Goal: Information Seeking & Learning: Learn about a topic

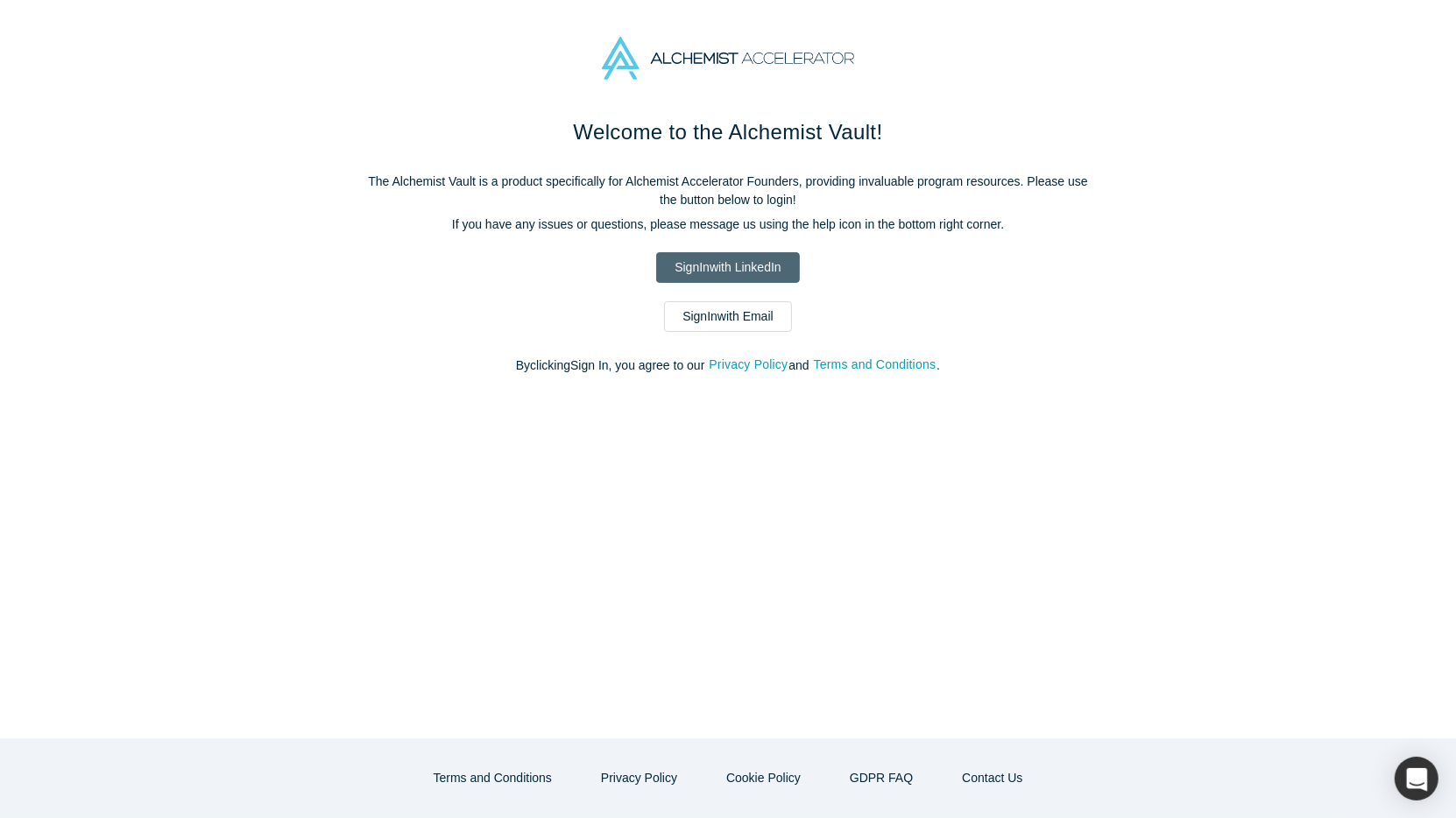
click at [729, 276] on link "Sign In with LinkedIn" at bounding box center [728, 267] width 143 height 31
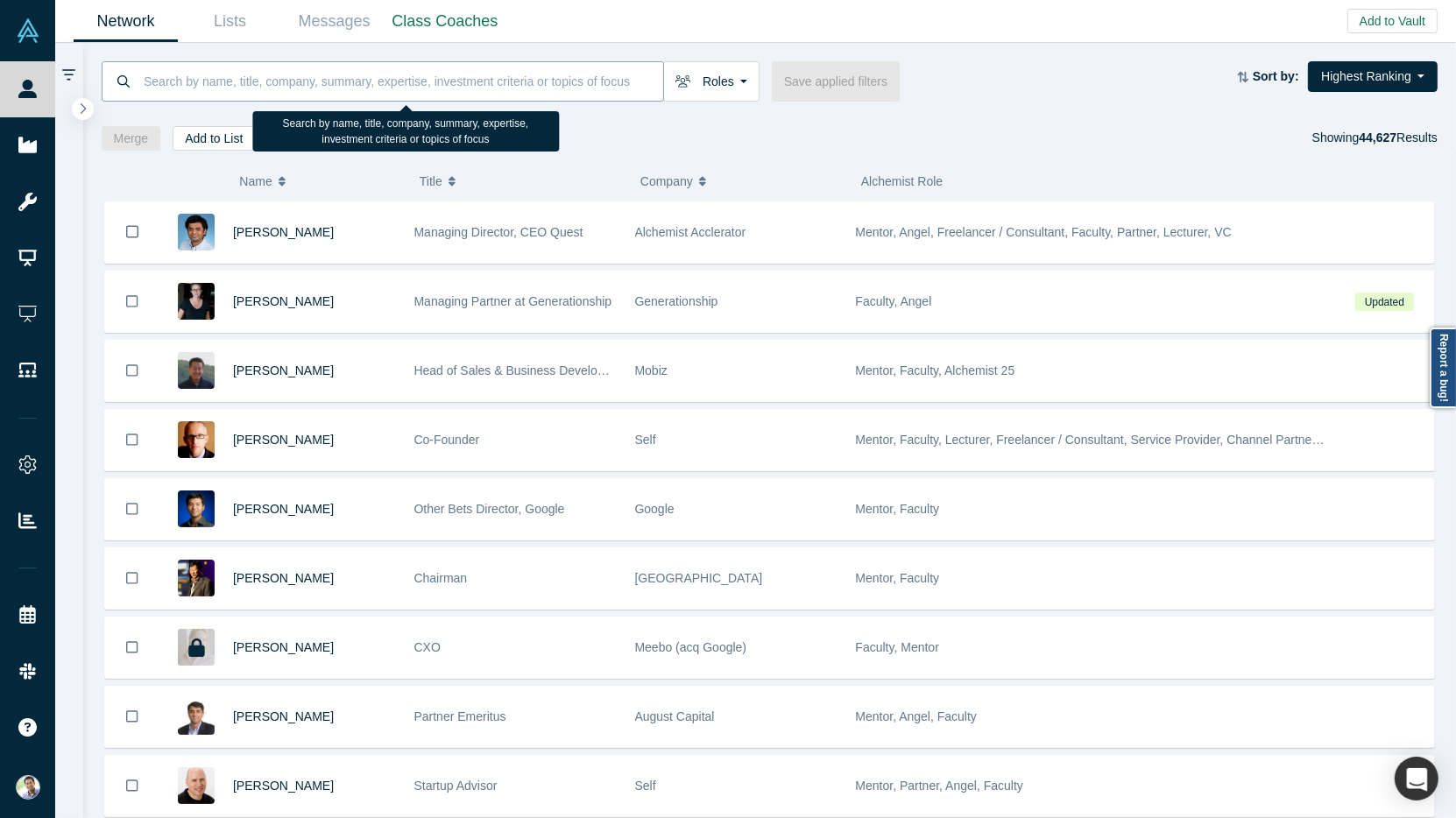
click at [235, 86] on input at bounding box center [402, 81] width 522 height 41
click at [251, 87] on input at bounding box center [402, 81] width 522 height 41
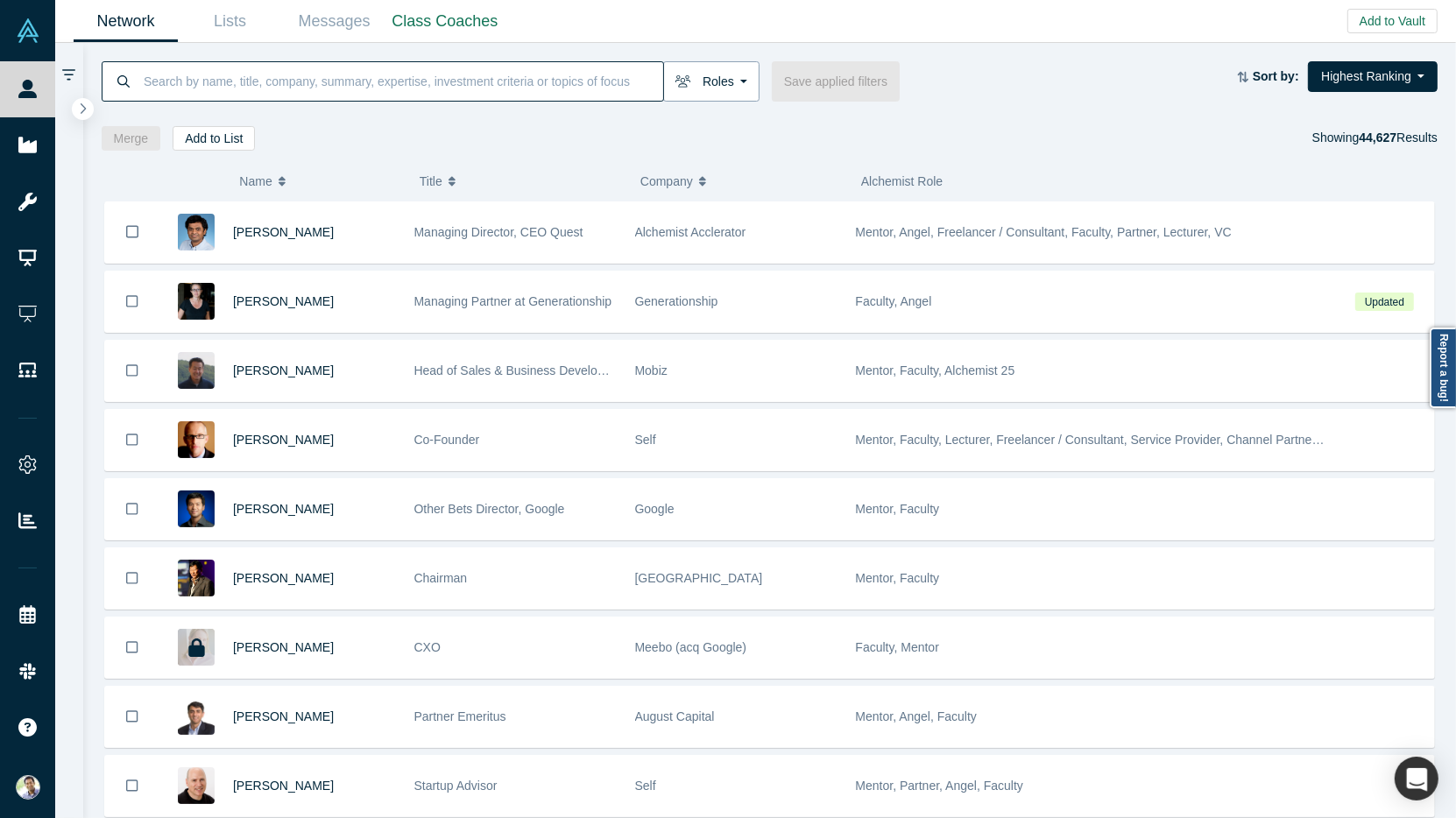
click at [733, 78] on button "Roles" at bounding box center [711, 82] width 96 height 41
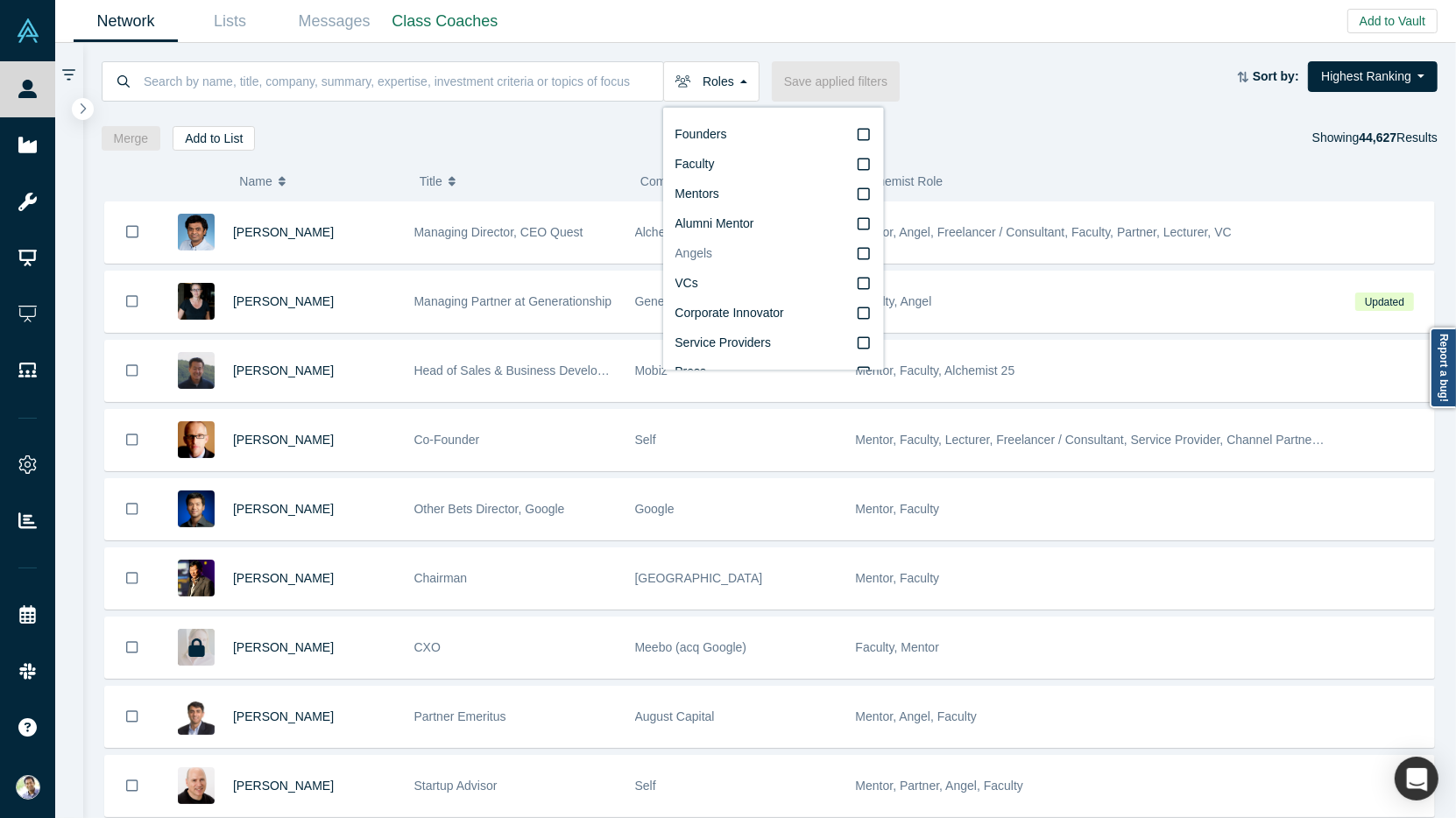
click at [863, 251] on icon at bounding box center [864, 254] width 12 height 14
click at [0, 0] on input "Angels" at bounding box center [0, 0] width 0 height 0
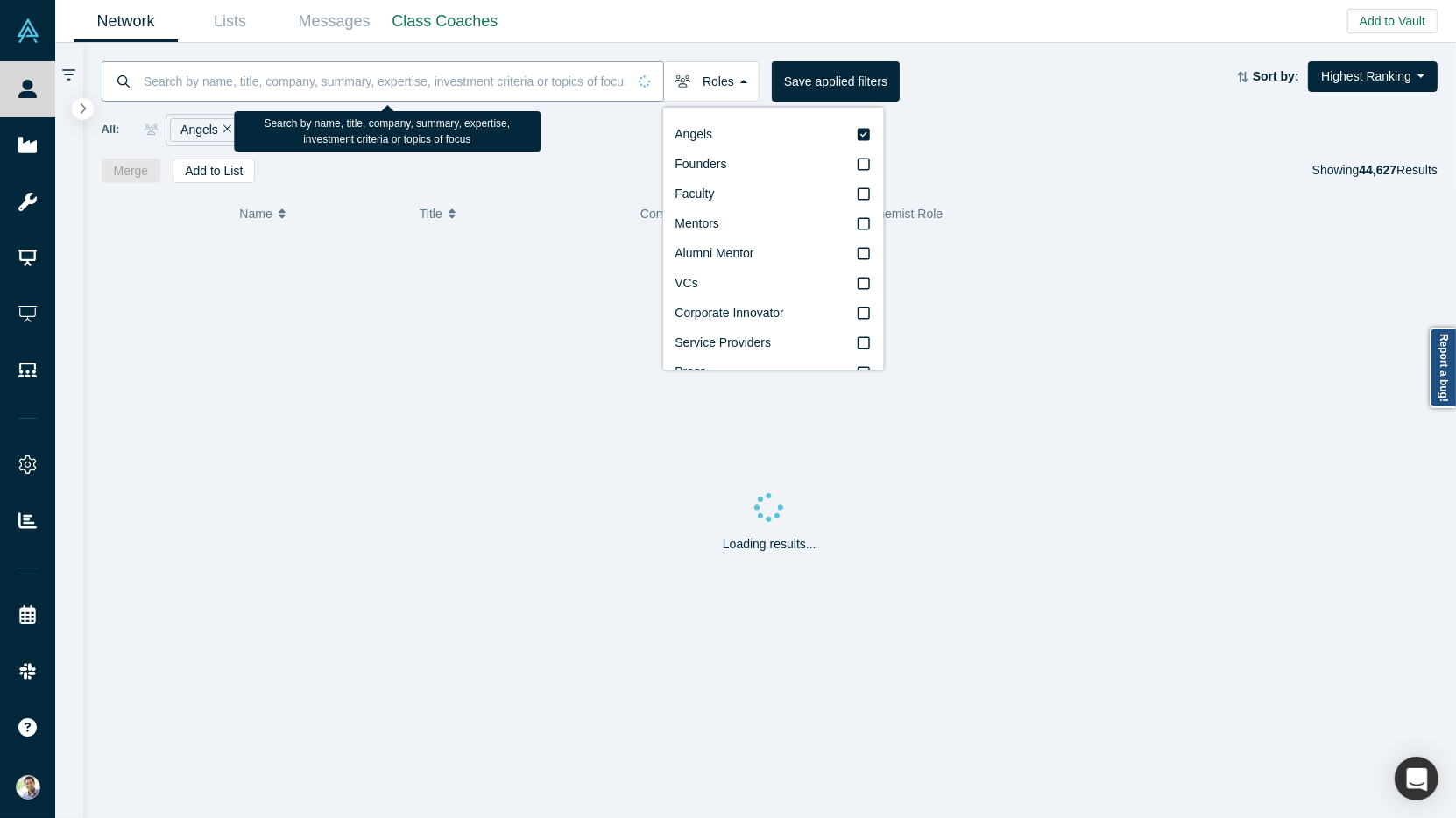
click at [451, 87] on input at bounding box center [384, 81] width 484 height 41
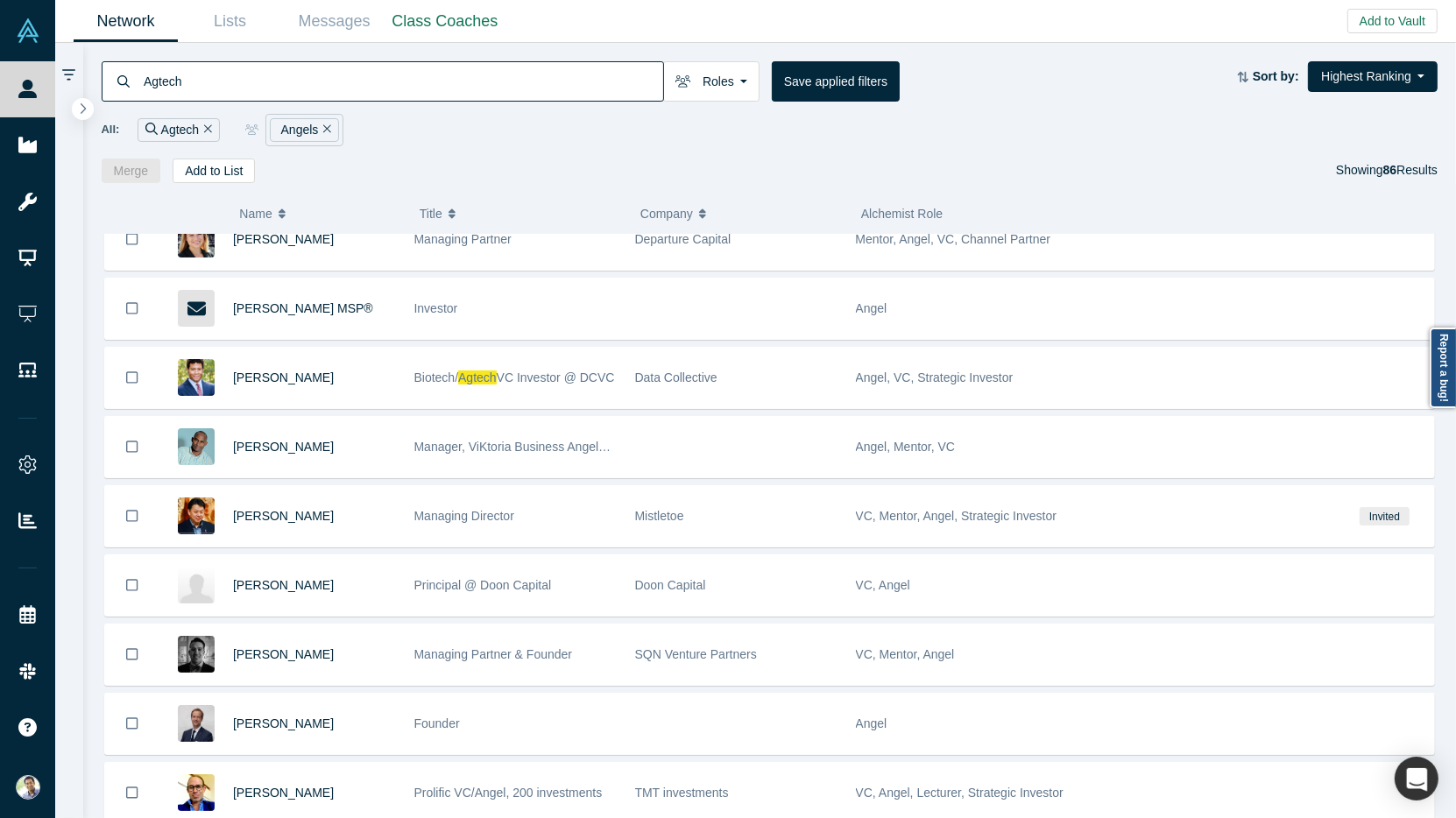
scroll to position [2085, 0]
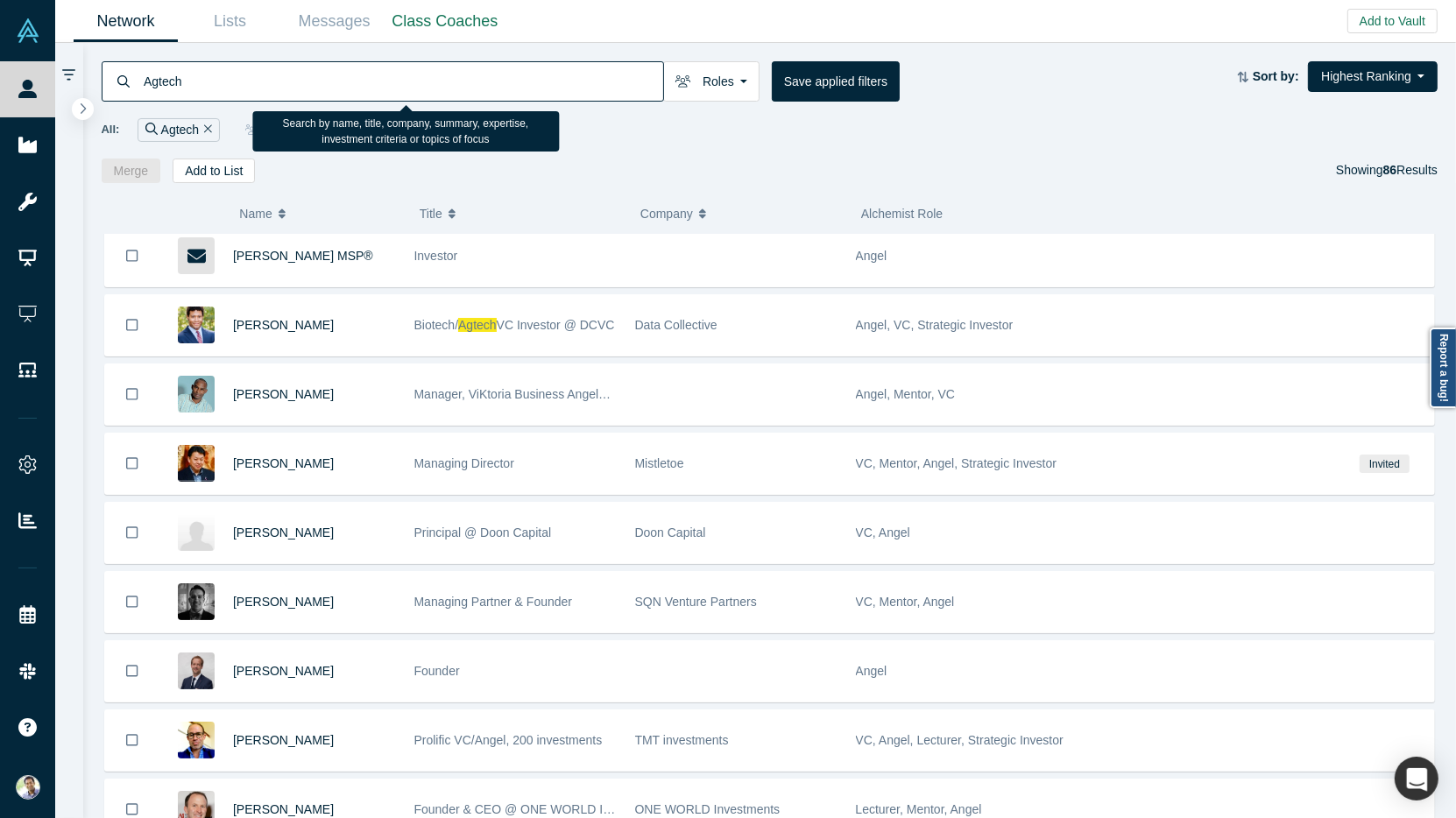
click at [146, 86] on input "Agtech" at bounding box center [402, 81] width 522 height 41
click at [148, 86] on input "Agtech" at bounding box center [402, 81] width 522 height 41
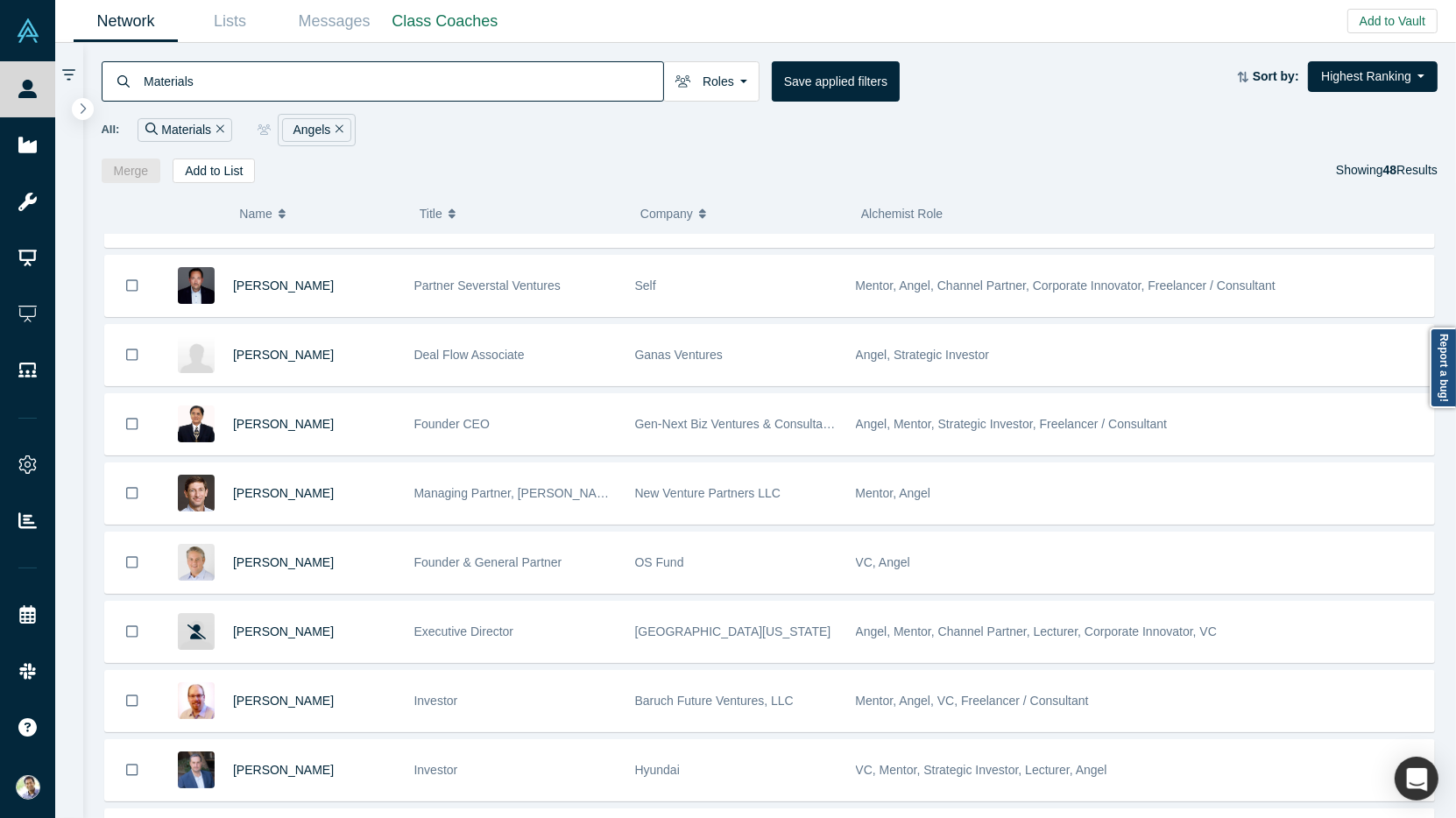
scroll to position [2680, 0]
click at [269, 76] on input "Materials" at bounding box center [402, 81] width 522 height 41
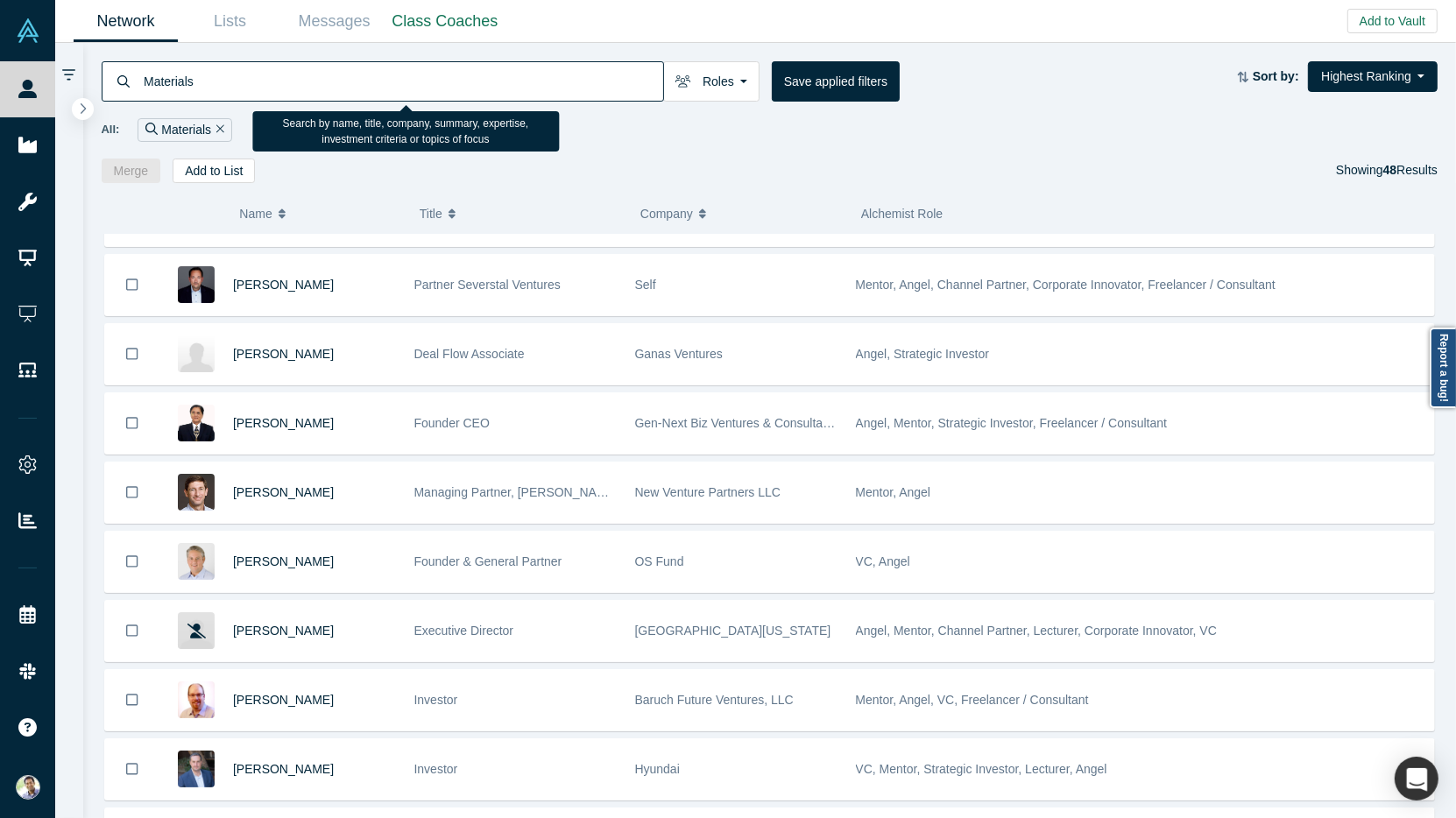
click at [269, 76] on input "Materials" at bounding box center [402, 81] width 522 height 41
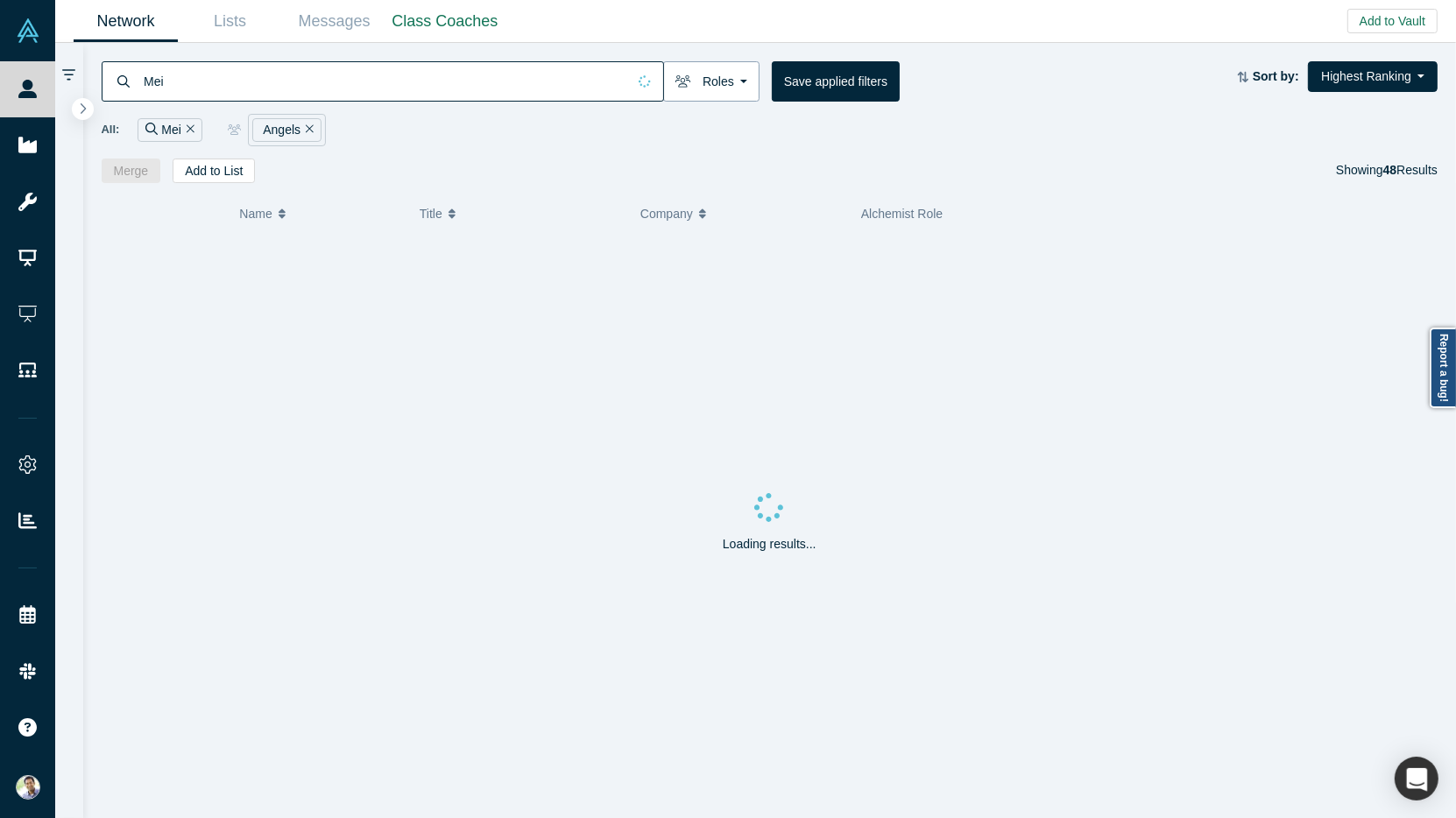
type input "Mei"
click at [741, 77] on button "Roles" at bounding box center [711, 82] width 96 height 41
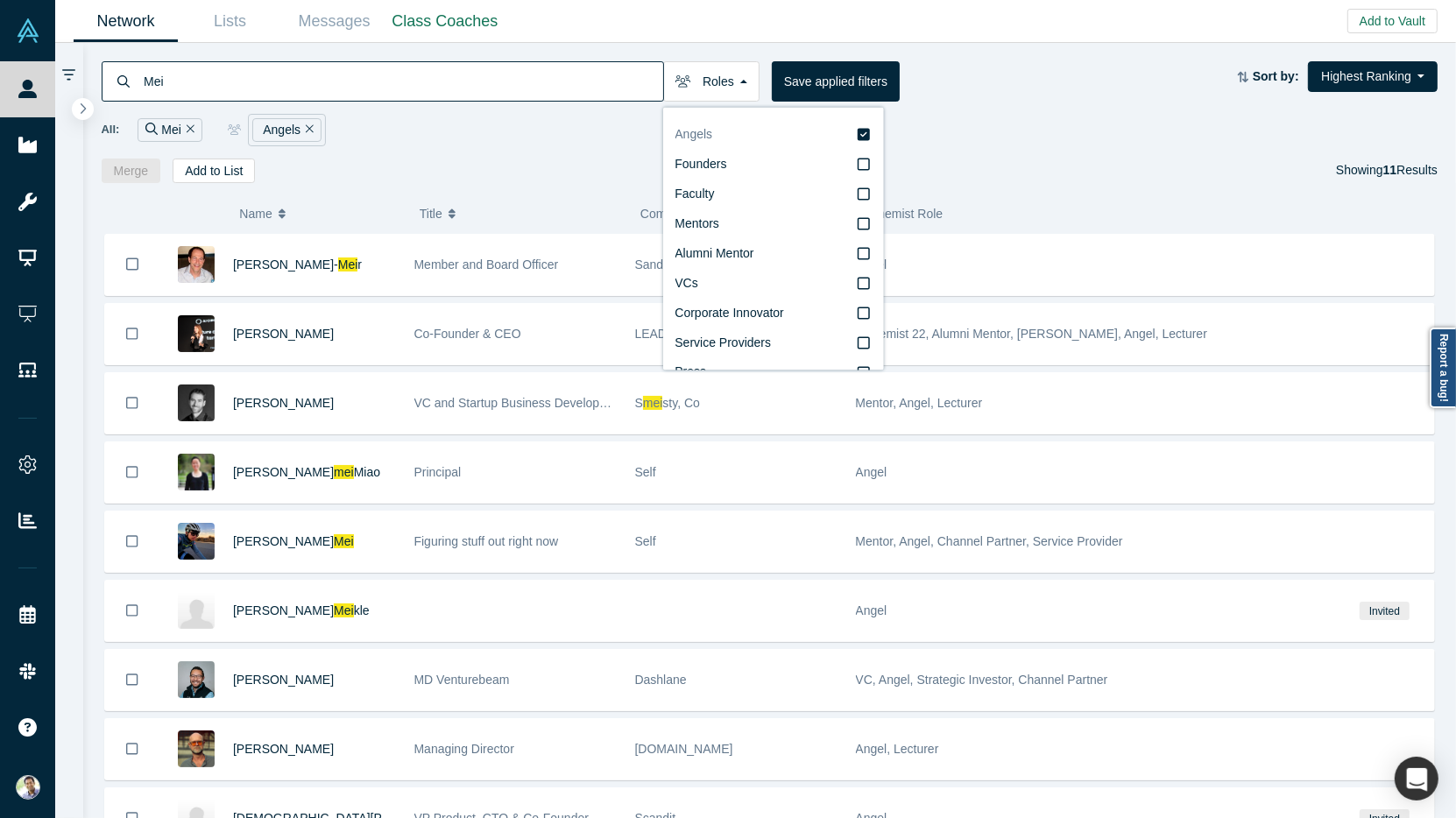
click at [865, 134] on icon at bounding box center [864, 135] width 12 height 14
click at [0, 0] on input "Angels" at bounding box center [0, 0] width 0 height 0
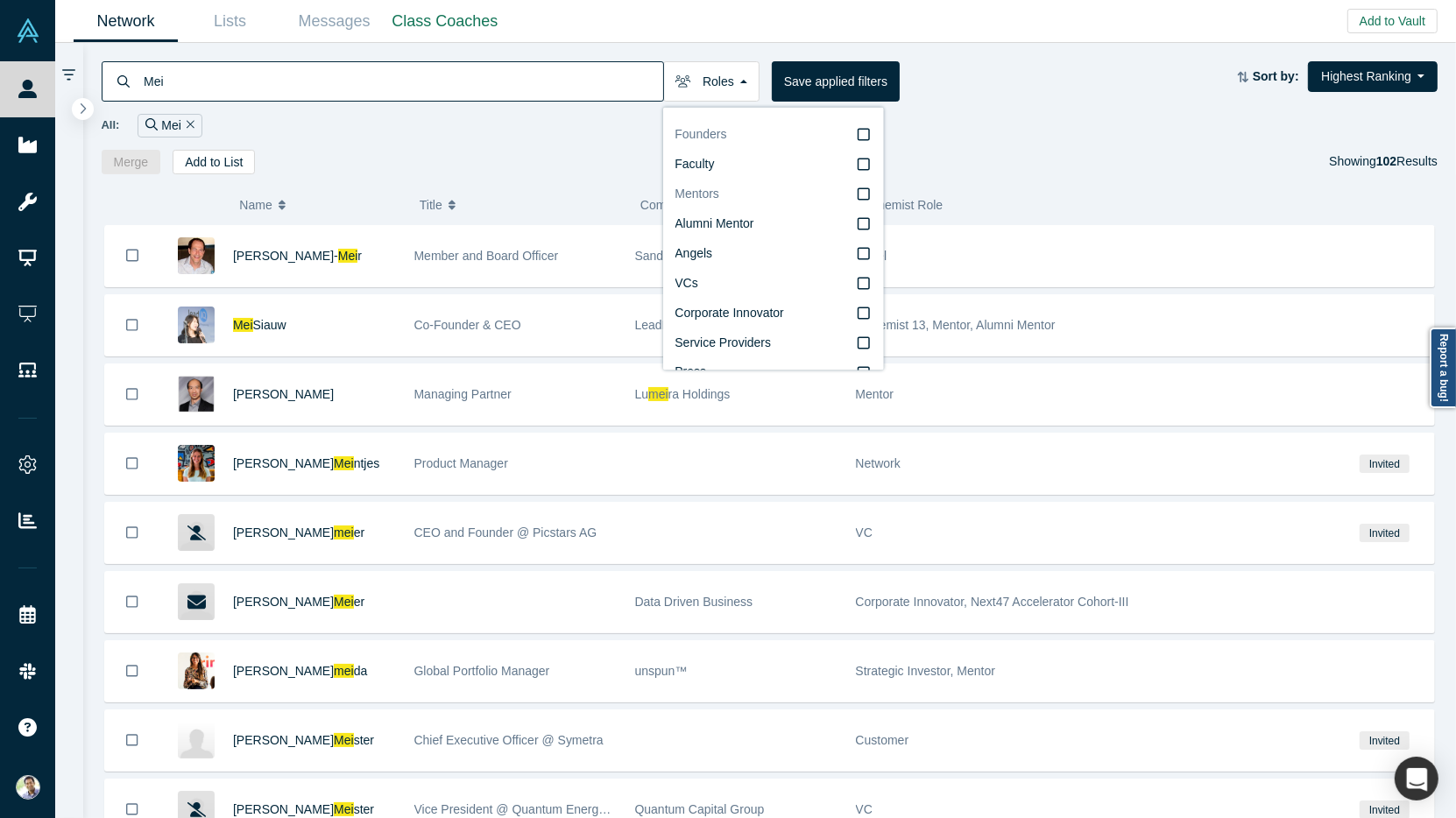
click at [867, 134] on icon at bounding box center [864, 135] width 12 height 14
click at [0, 0] on input "Founders" at bounding box center [0, 0] width 0 height 0
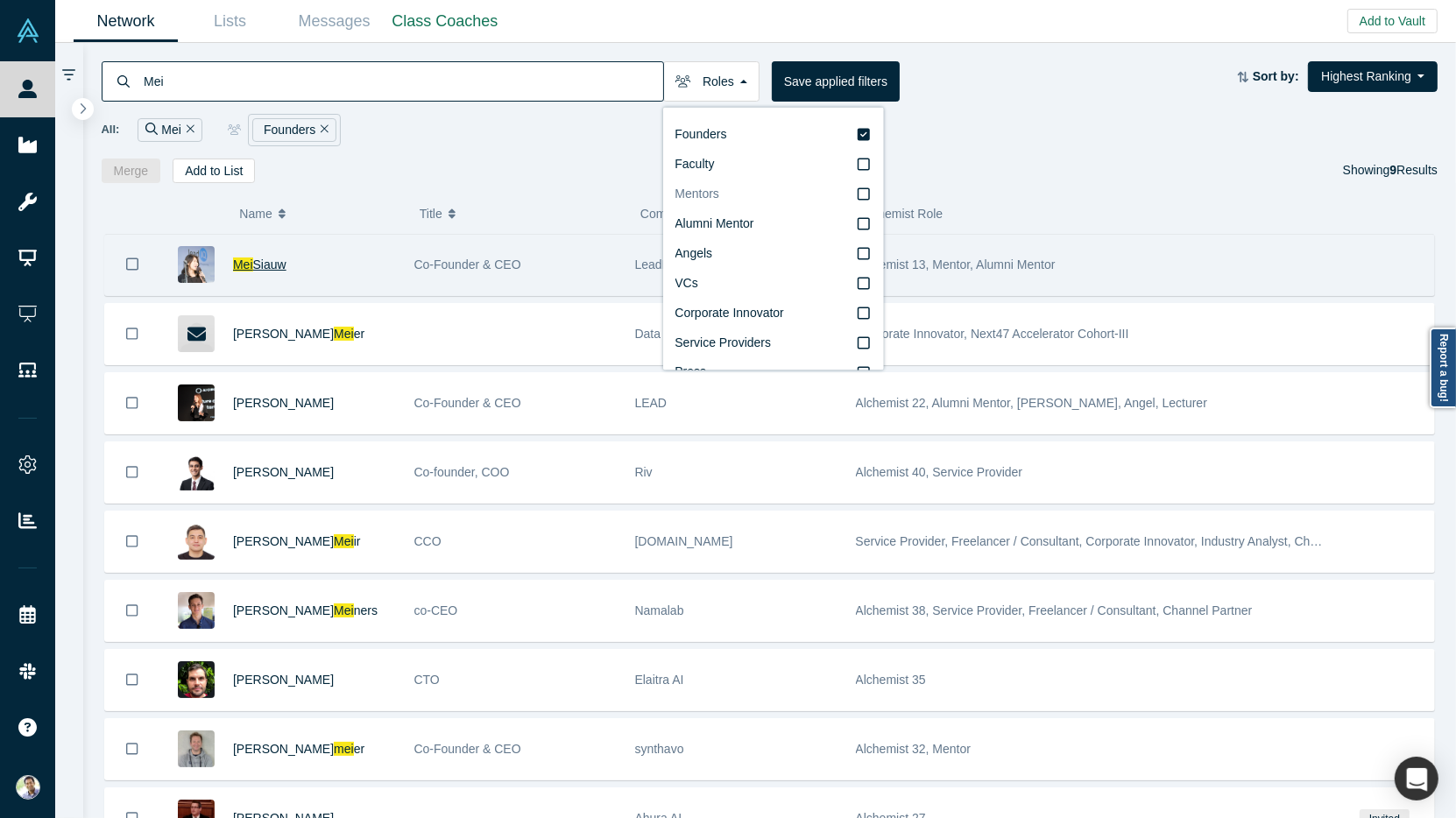
click at [272, 262] on span "Siauw" at bounding box center [270, 265] width 34 height 14
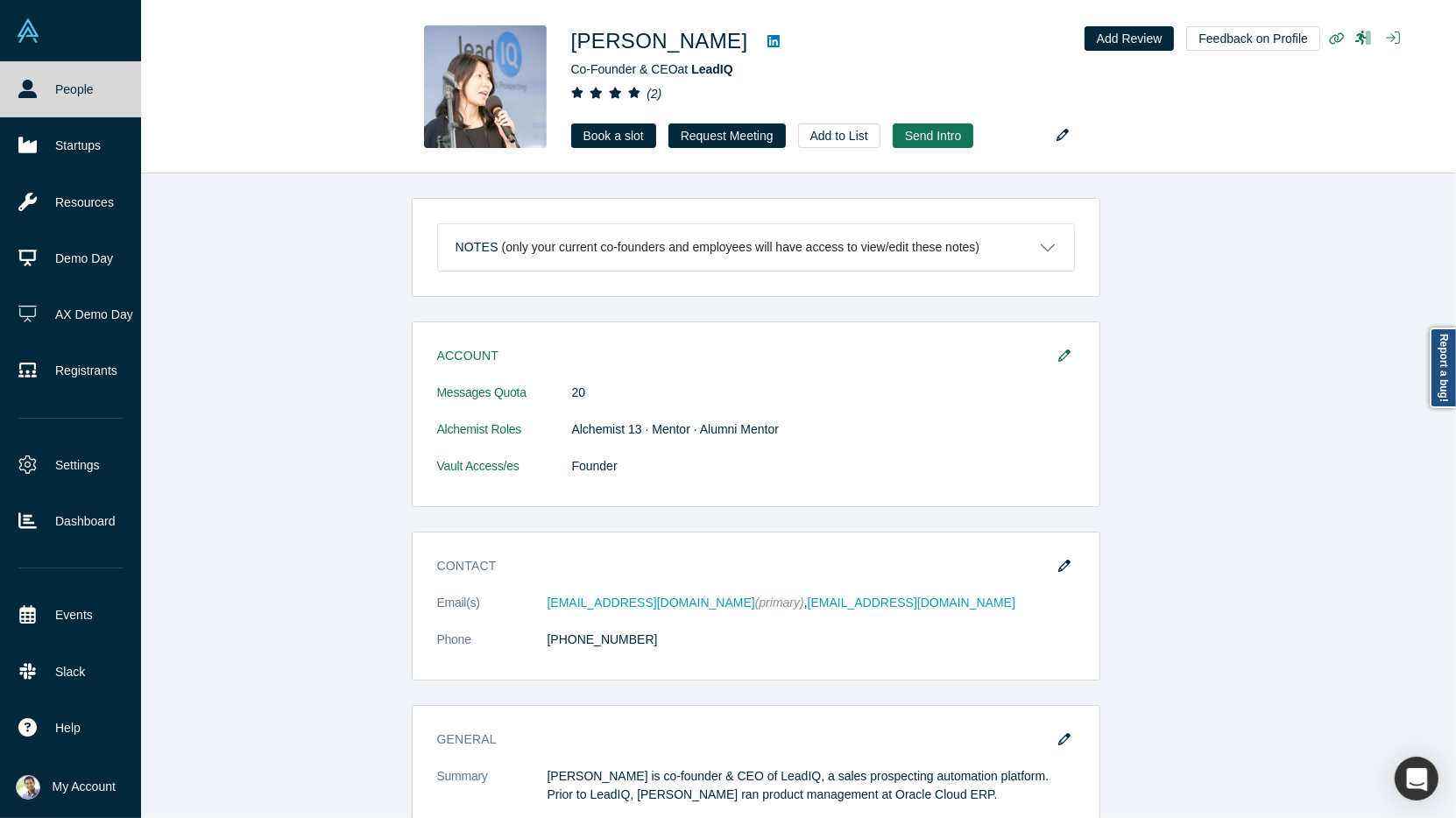
click at [49, 96] on link "People" at bounding box center [71, 90] width 141 height 56
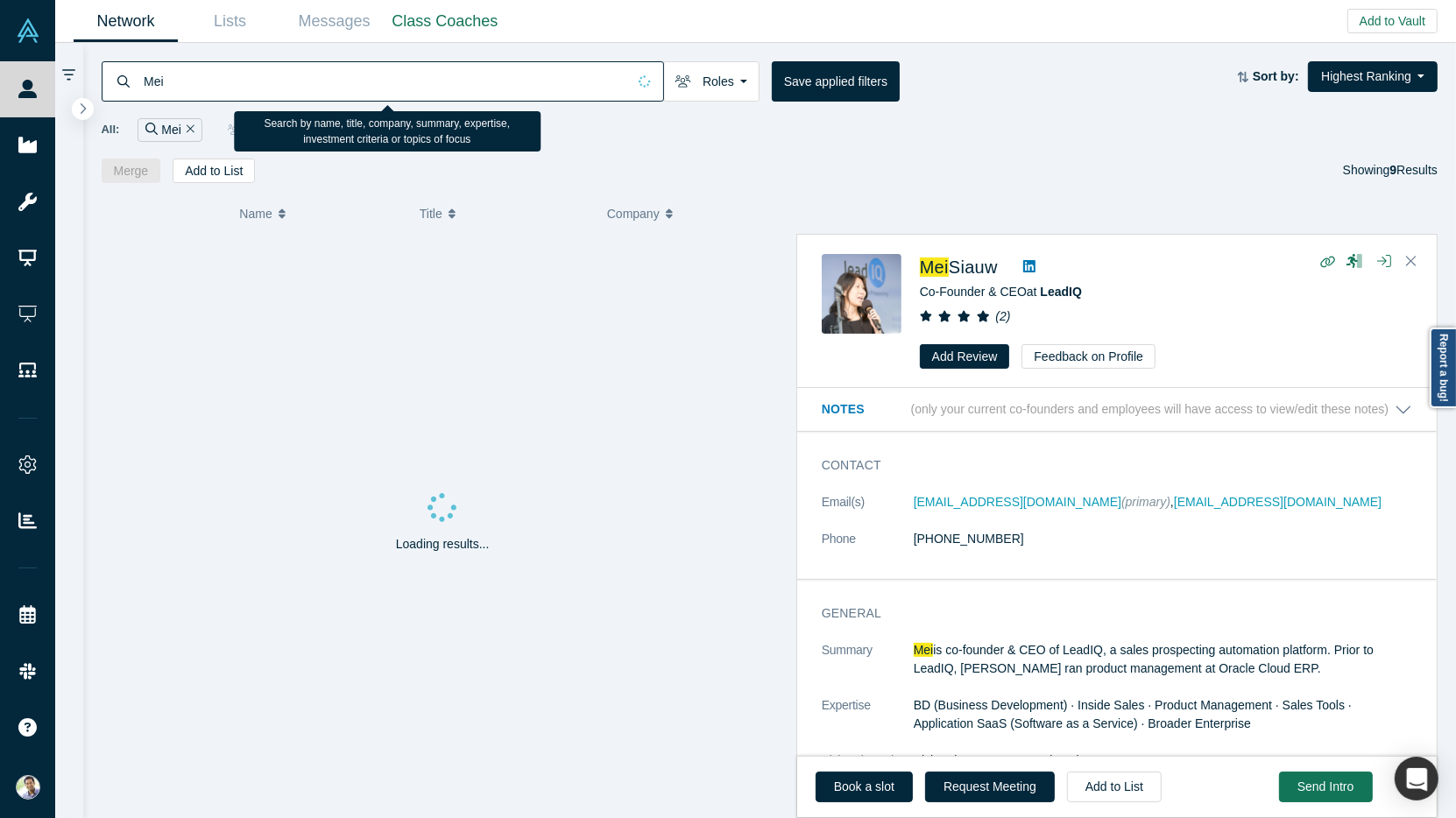
click at [227, 84] on input "Mei" at bounding box center [384, 81] width 484 height 41
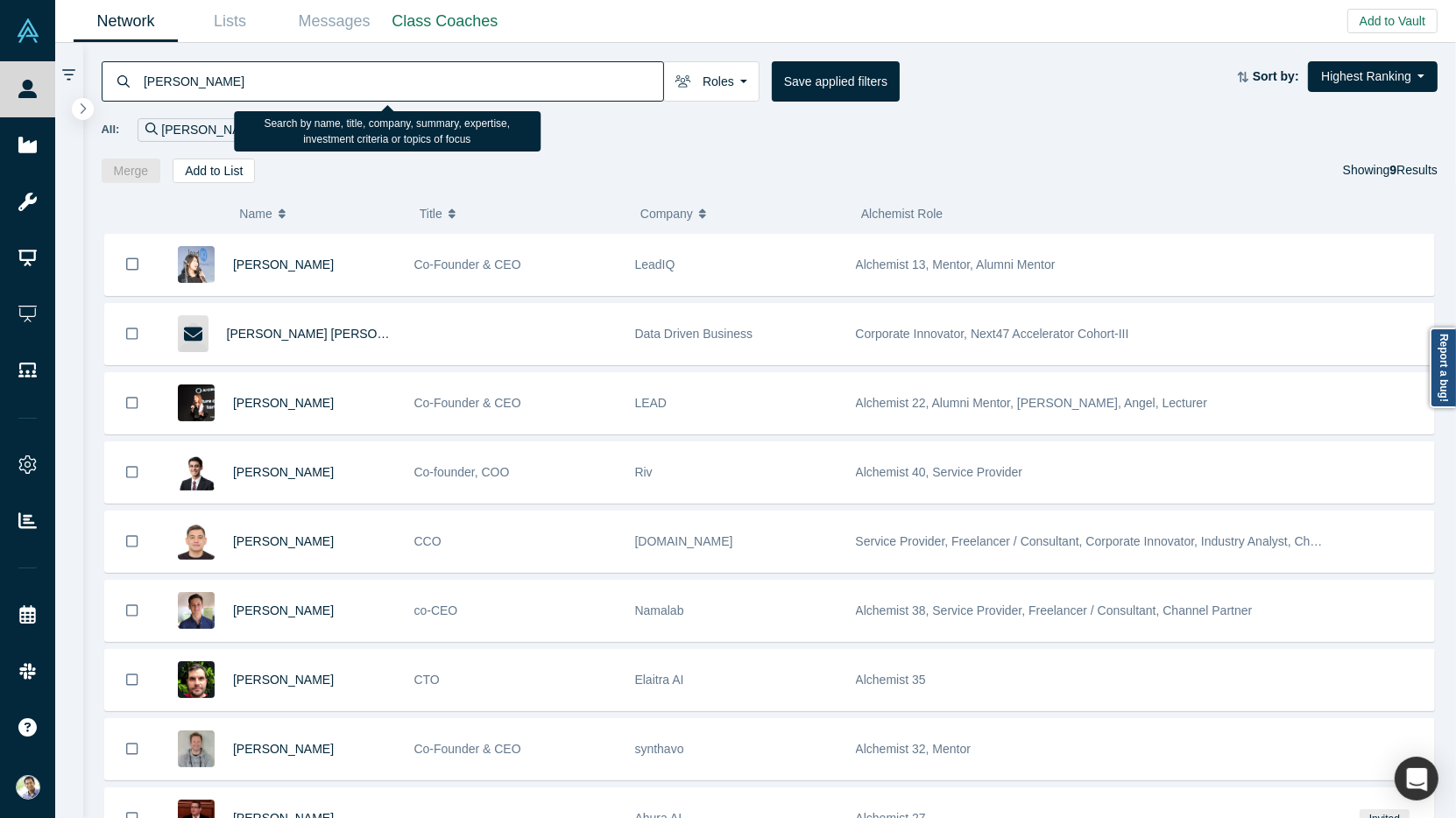
type input "Jason Calcanis"
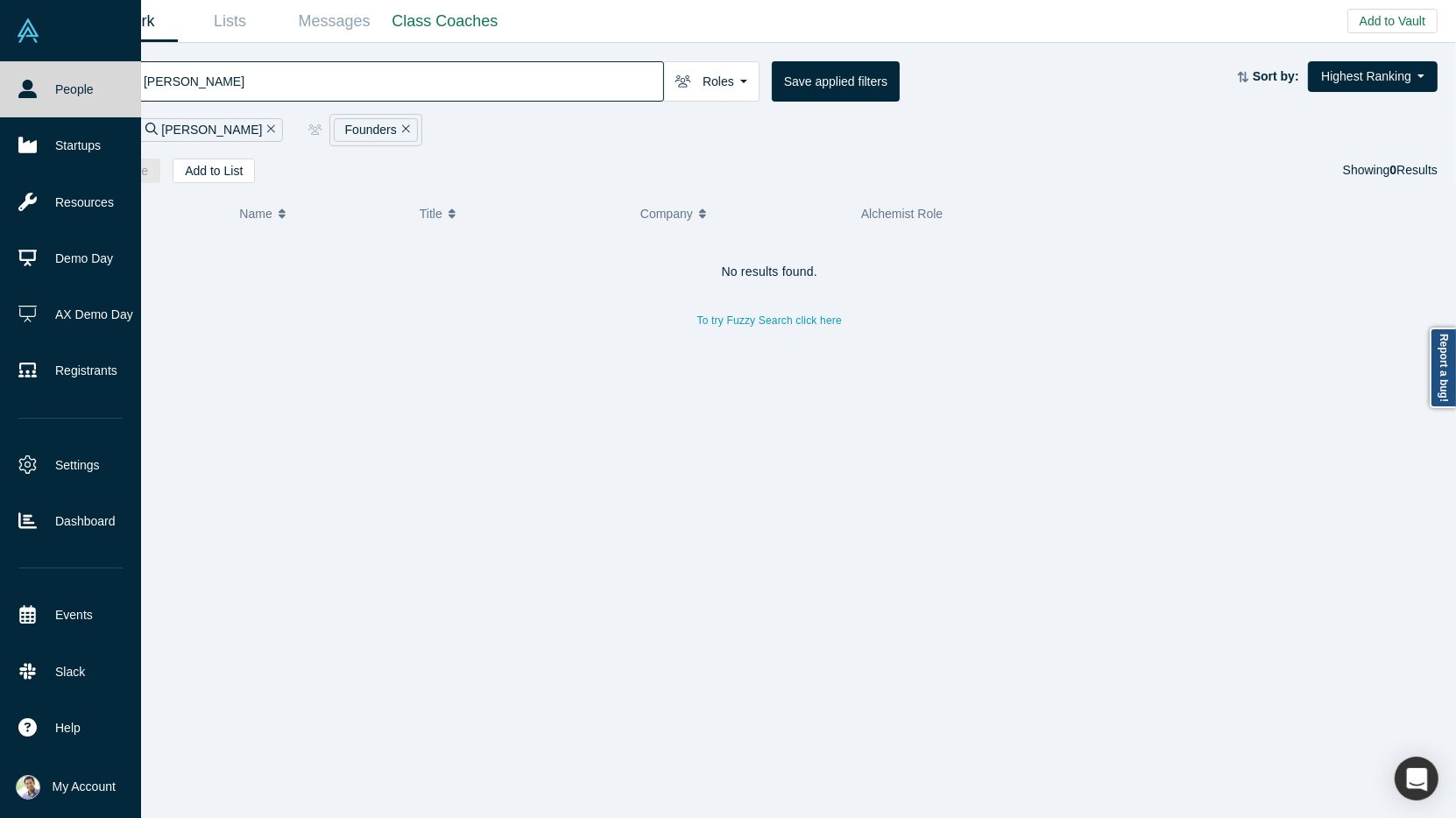
click at [49, 98] on link "People" at bounding box center [71, 90] width 141 height 56
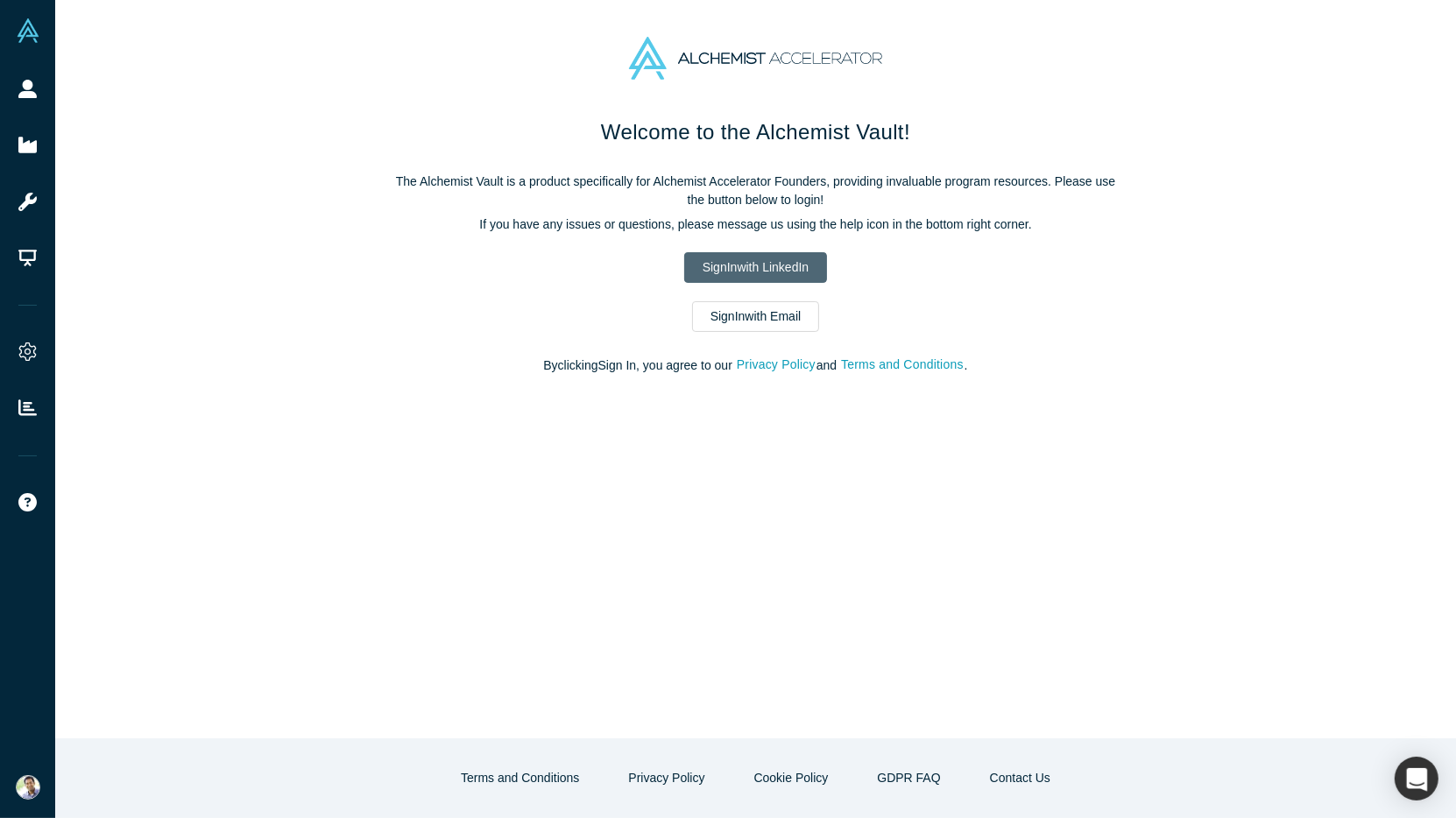
click at [735, 277] on link "Sign In with LinkedIn" at bounding box center [756, 267] width 143 height 31
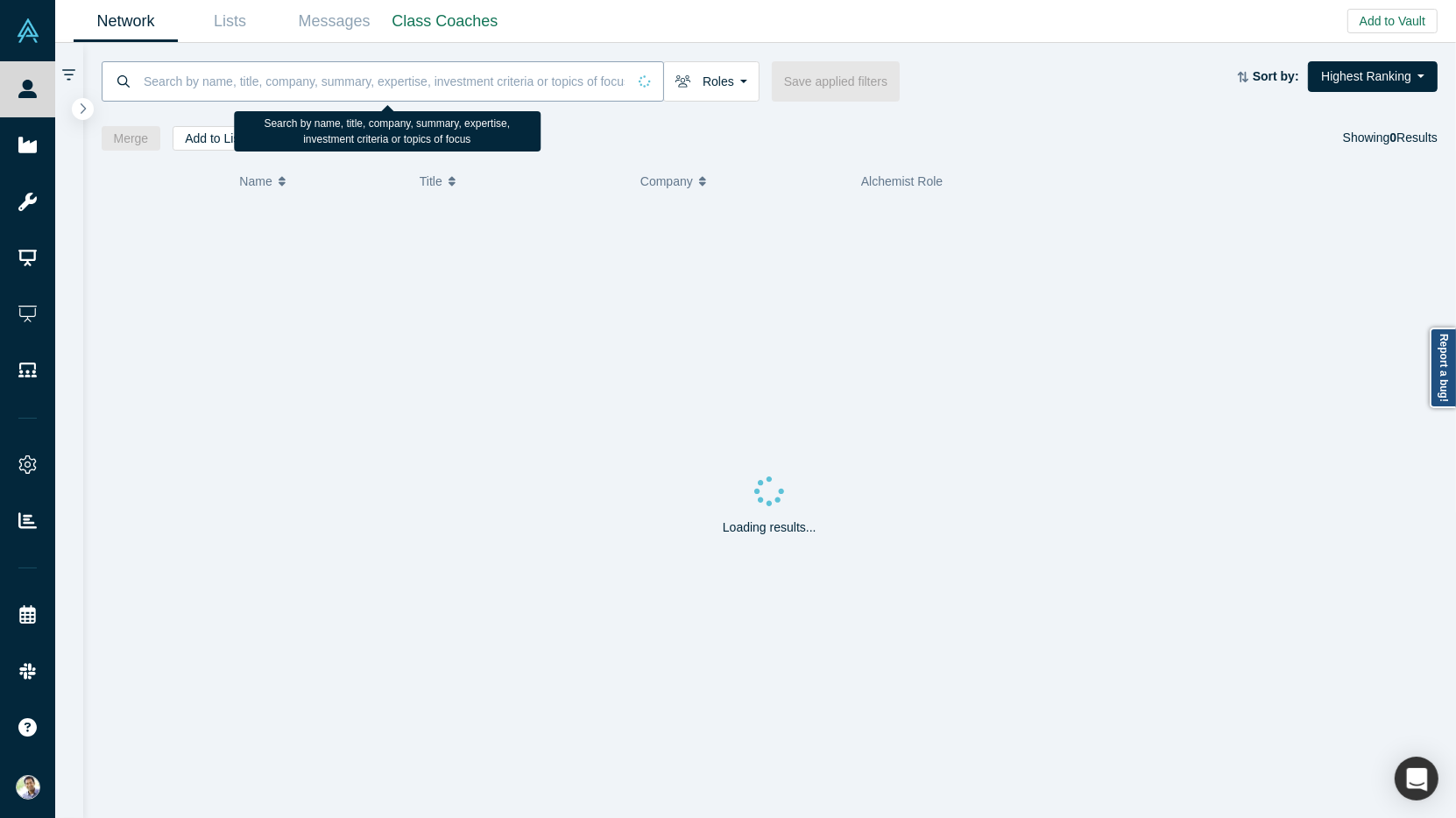
click at [171, 86] on input at bounding box center [384, 81] width 484 height 41
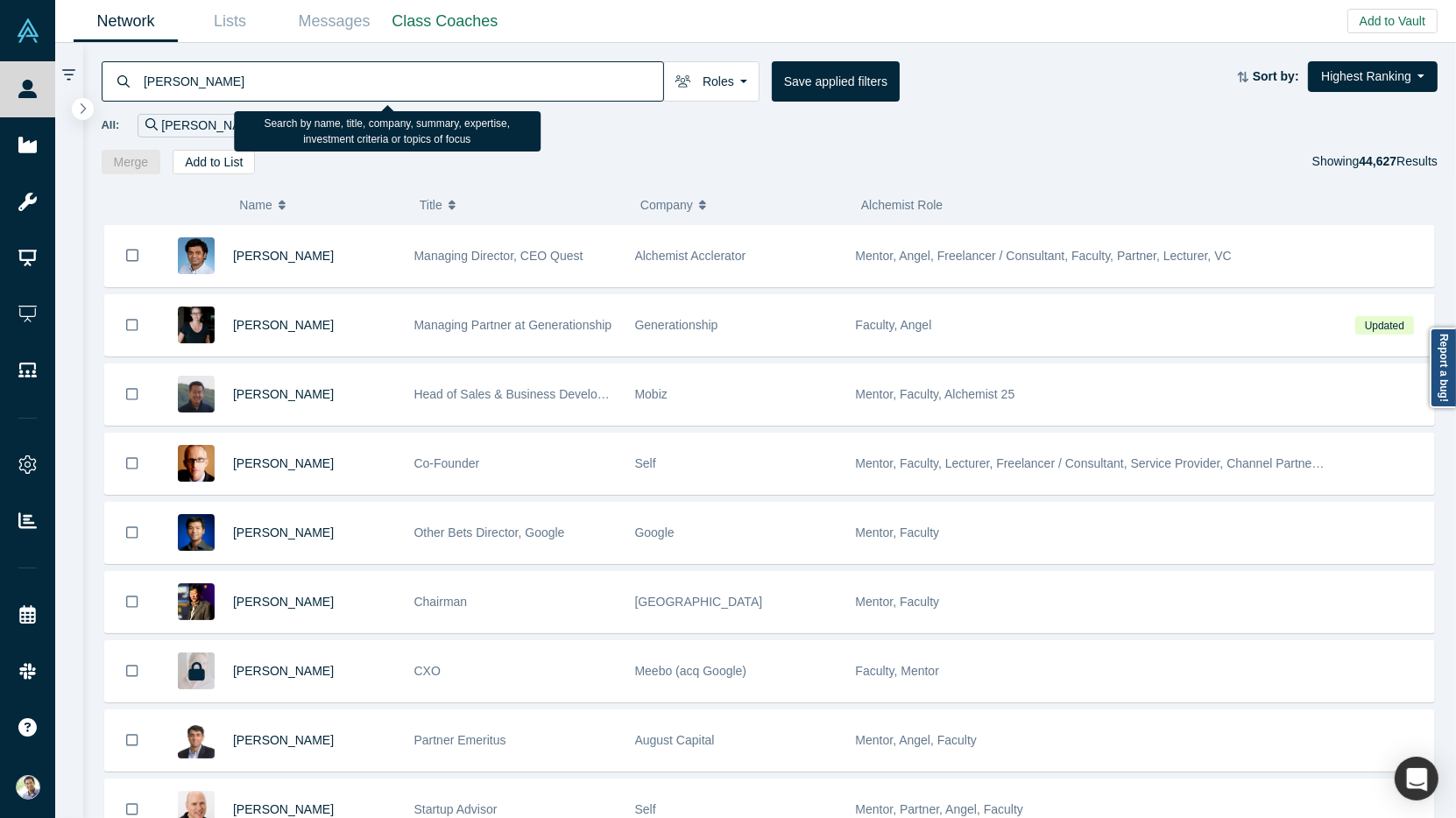
type input "[PERSON_NAME]"
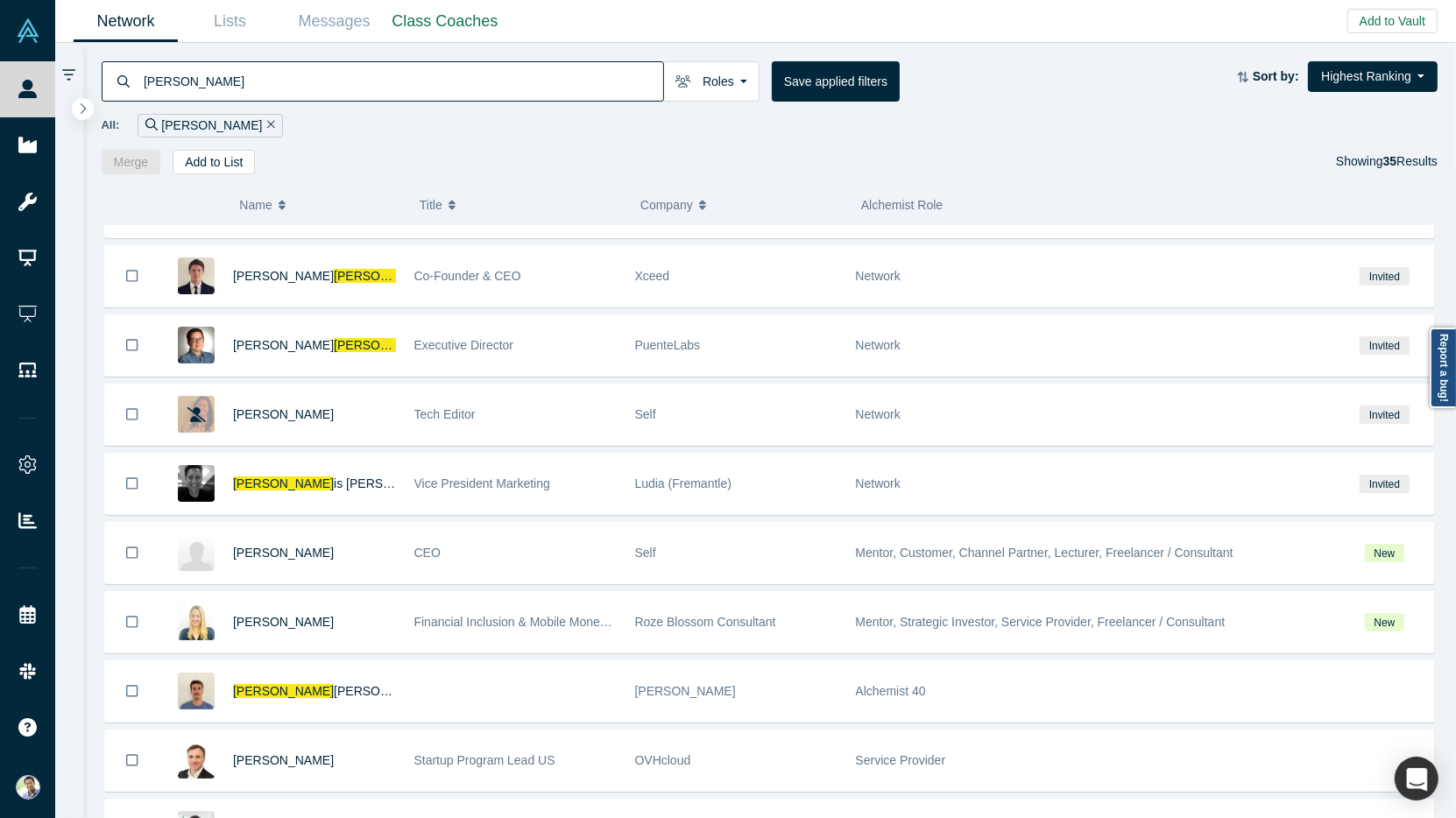
scroll to position [802, 0]
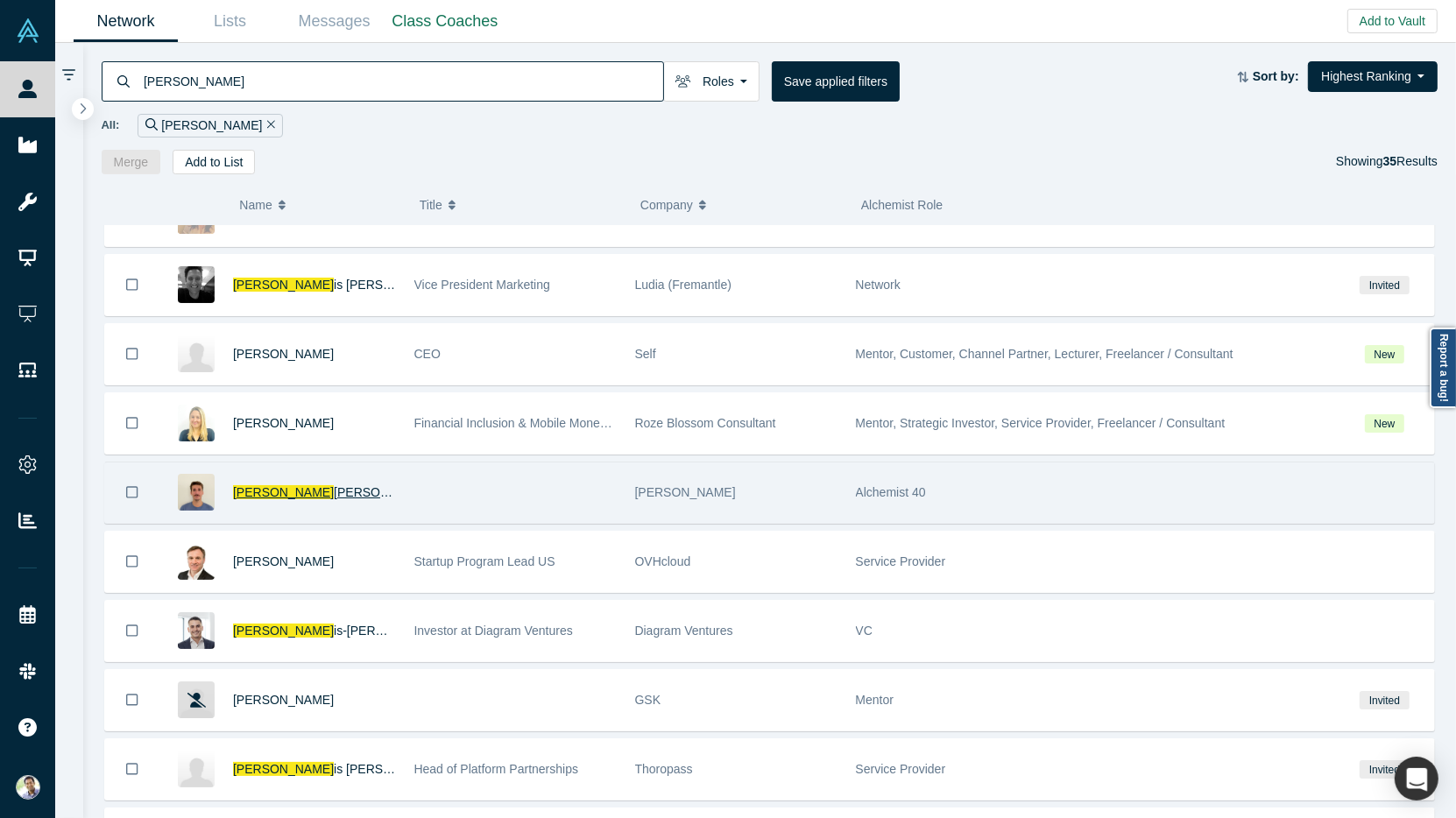
click at [334, 485] on span "[PERSON_NAME]" at bounding box center [384, 492] width 101 height 14
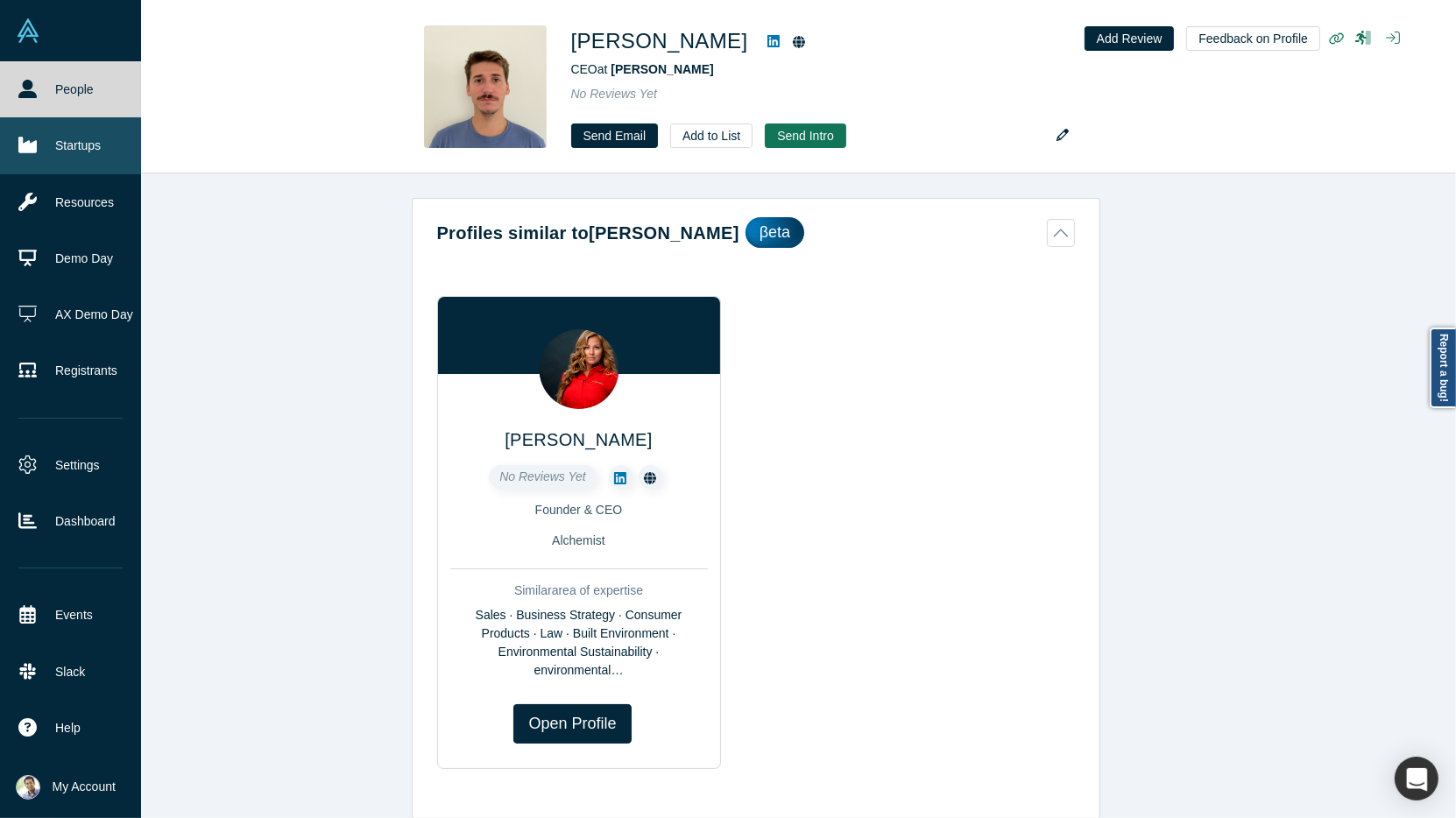
click at [62, 152] on link "Startups" at bounding box center [71, 146] width 141 height 56
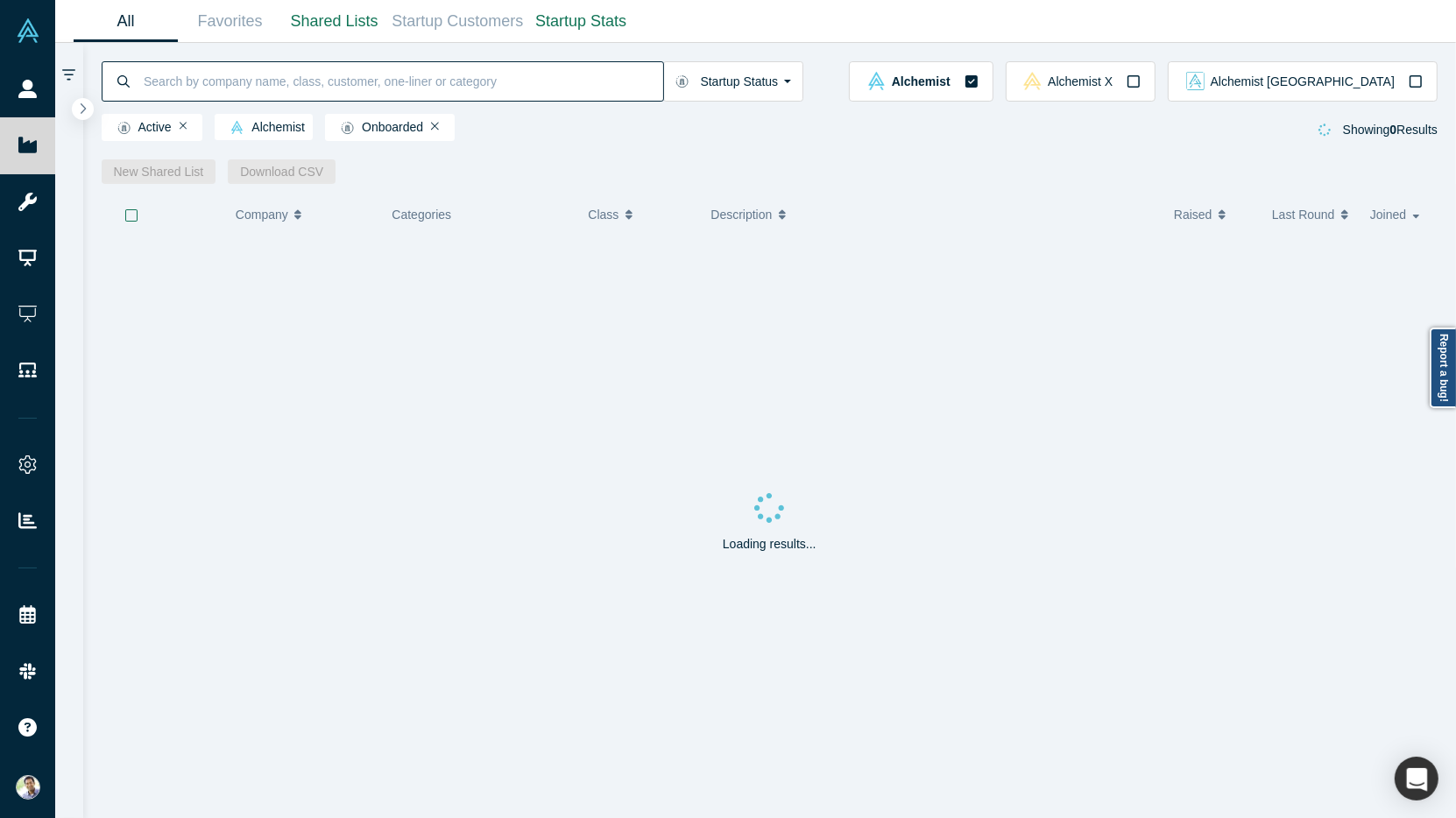
click at [243, 84] on input at bounding box center [402, 81] width 522 height 41
type input "S"
click at [184, 87] on input "[PERSON_NAME]" at bounding box center [402, 81] width 522 height 41
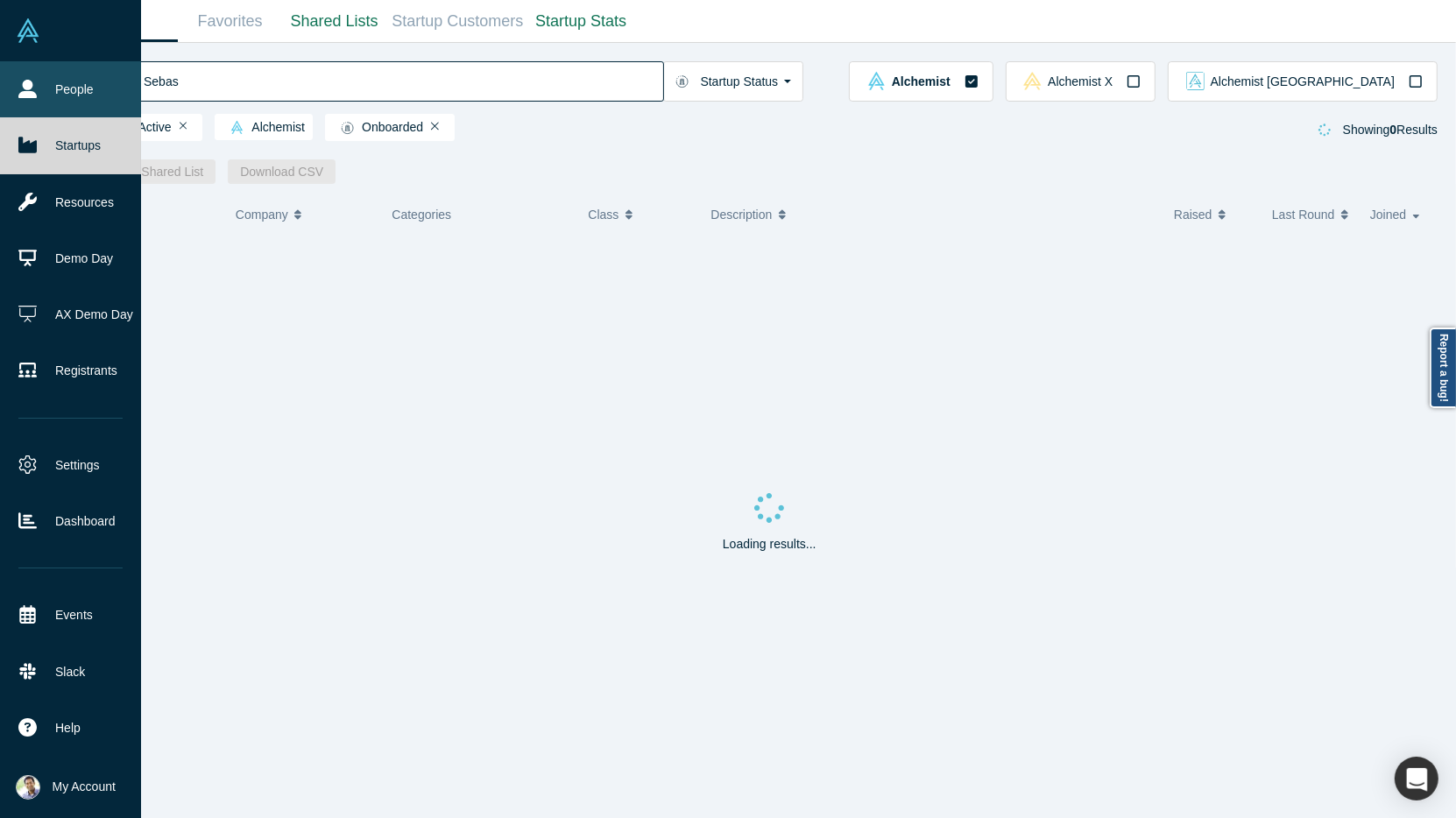
type input "Sebas"
click at [35, 98] on link "People" at bounding box center [71, 90] width 141 height 56
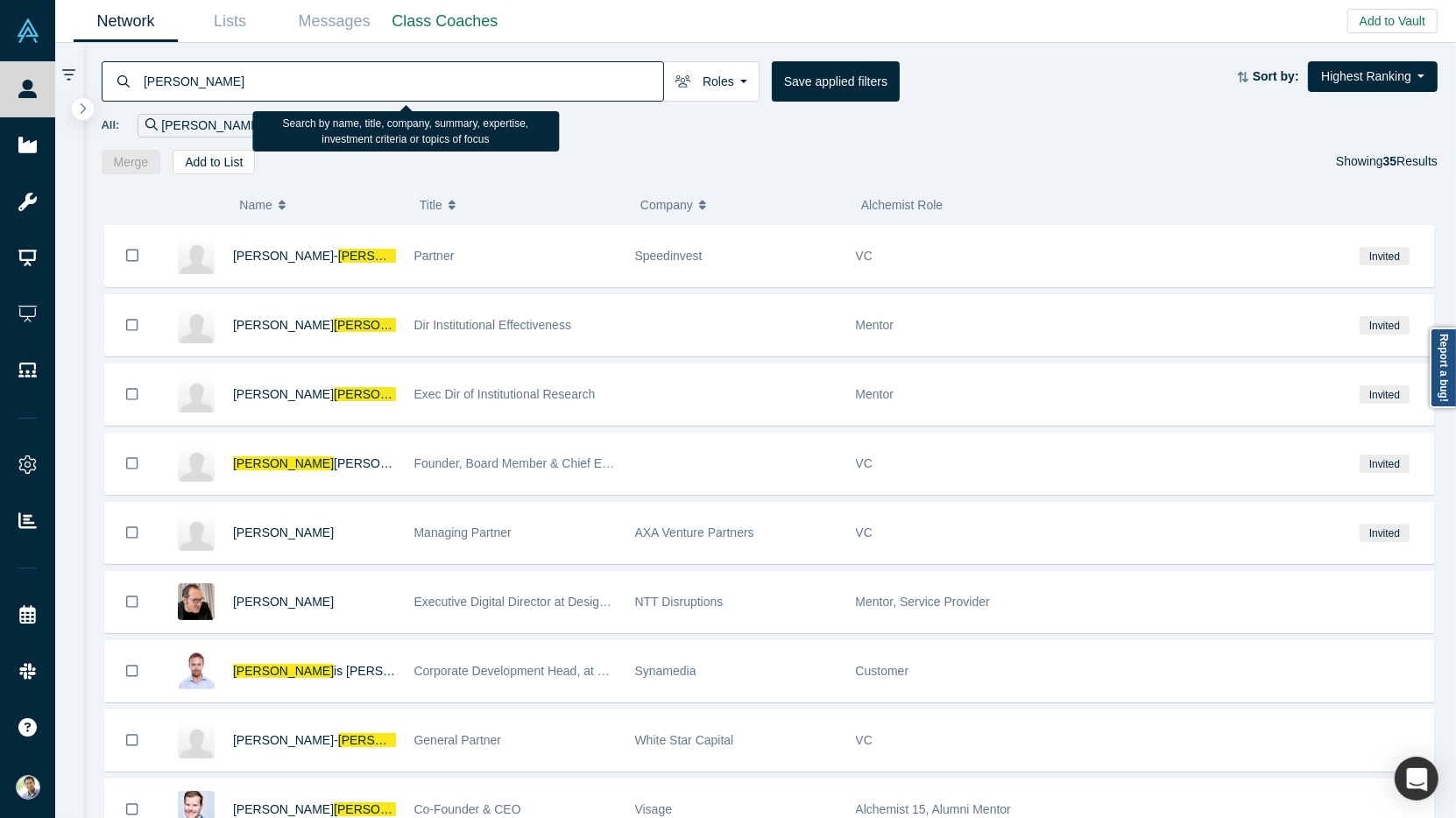
click at [175, 80] on input "[PERSON_NAME]" at bounding box center [402, 81] width 522 height 41
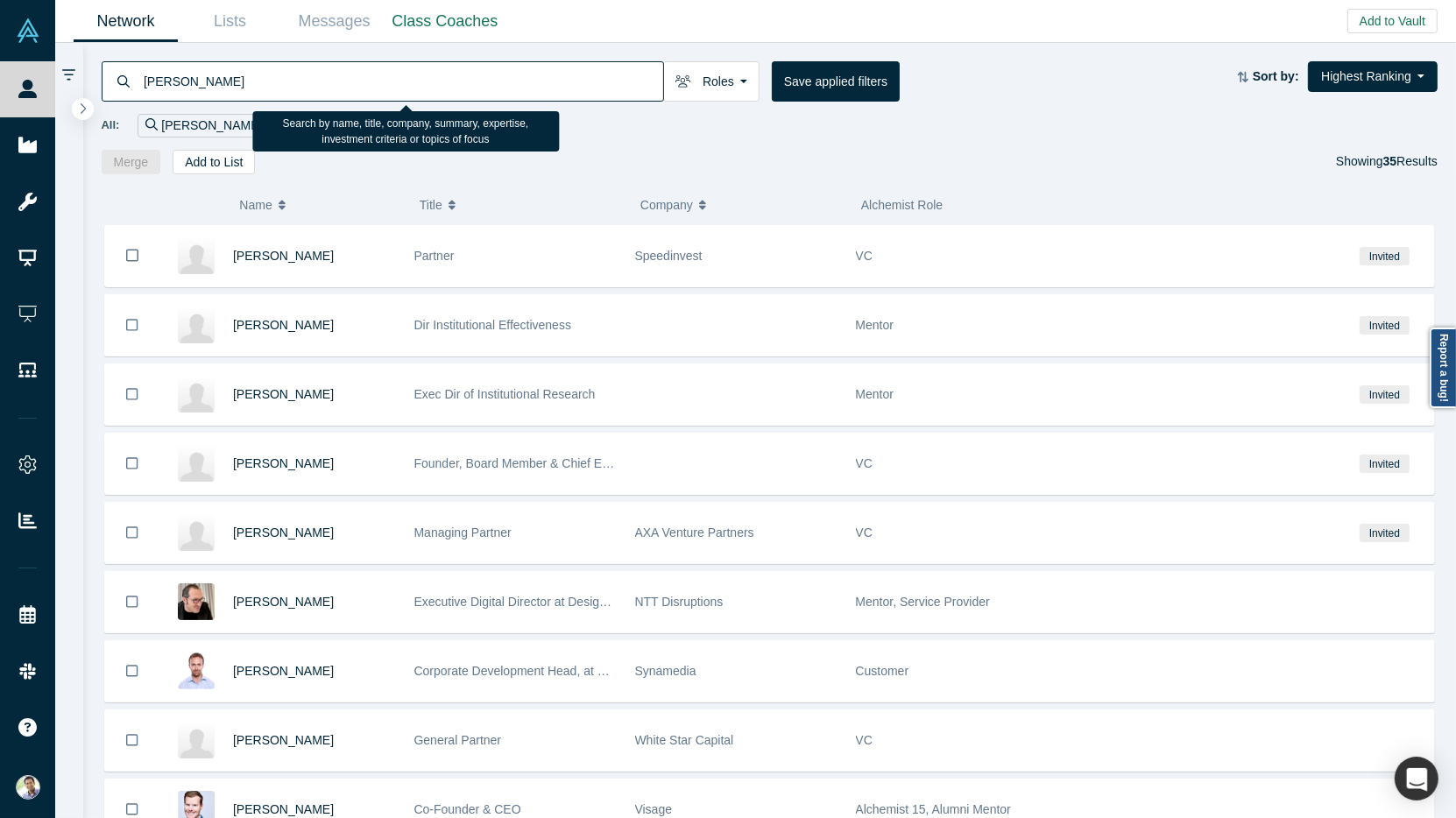
type input "[PERSON_NAME]"
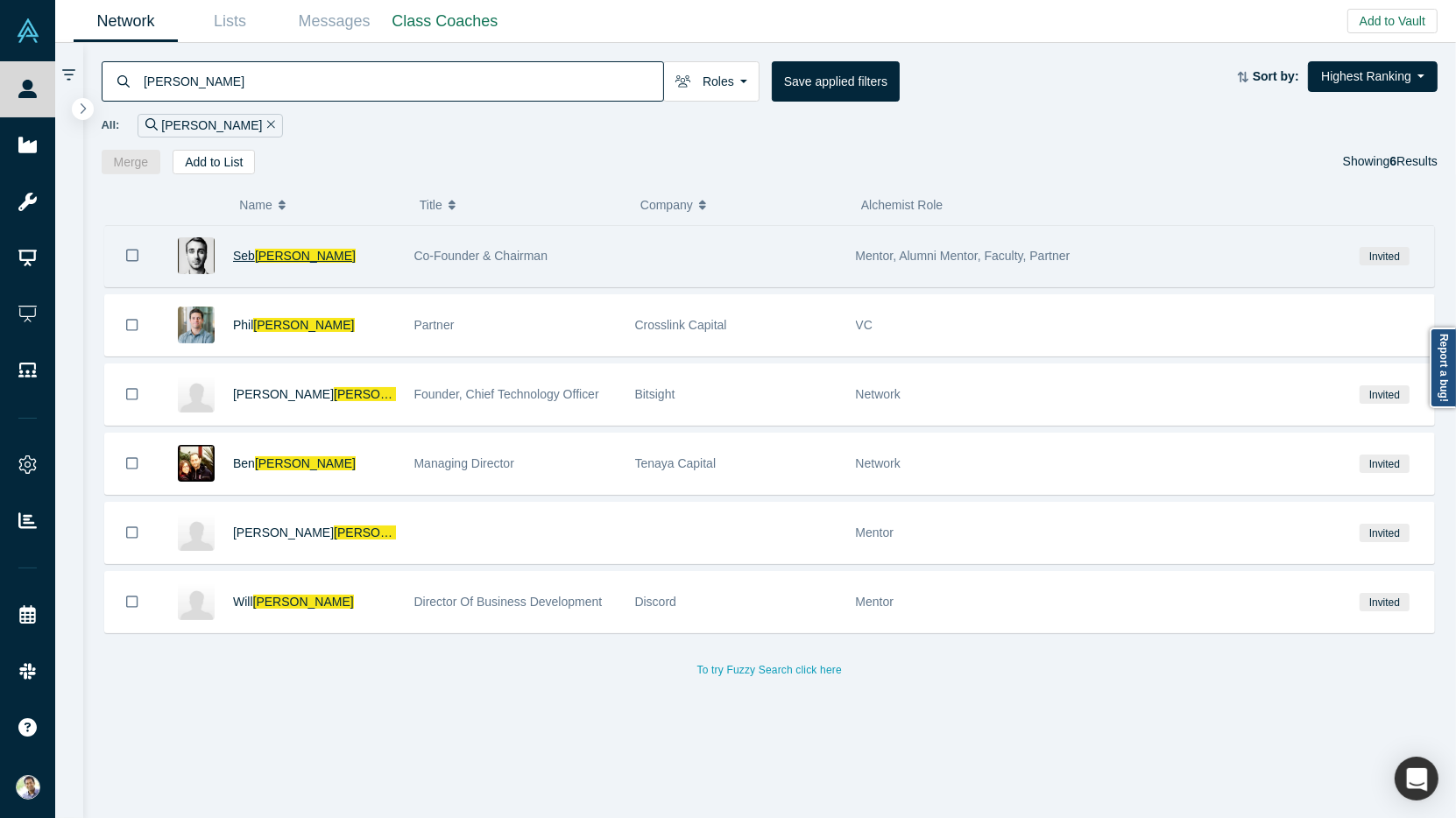
click at [237, 258] on span "Seb" at bounding box center [244, 256] width 22 height 14
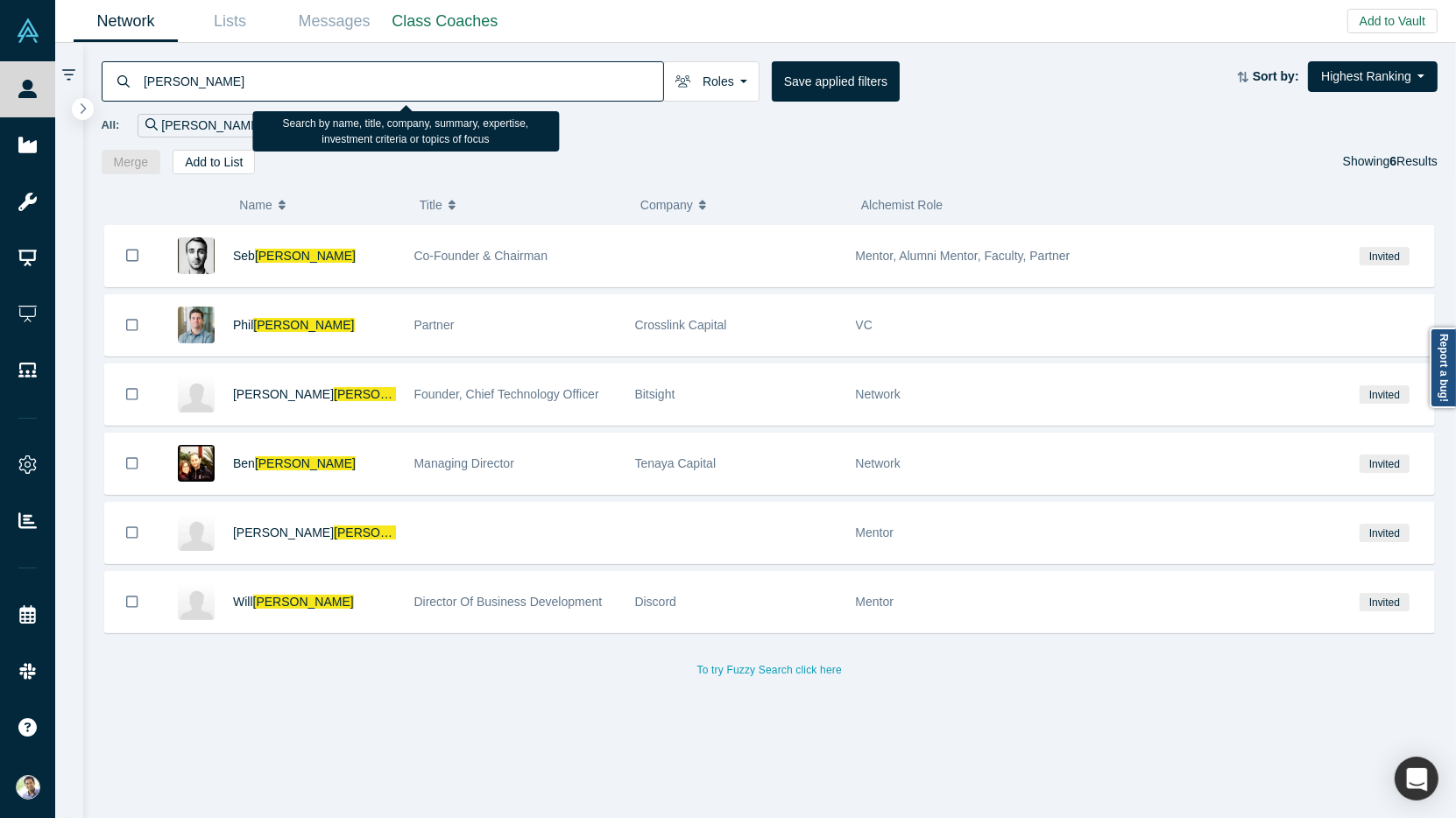
click at [159, 88] on input "[PERSON_NAME]" at bounding box center [402, 81] width 522 height 41
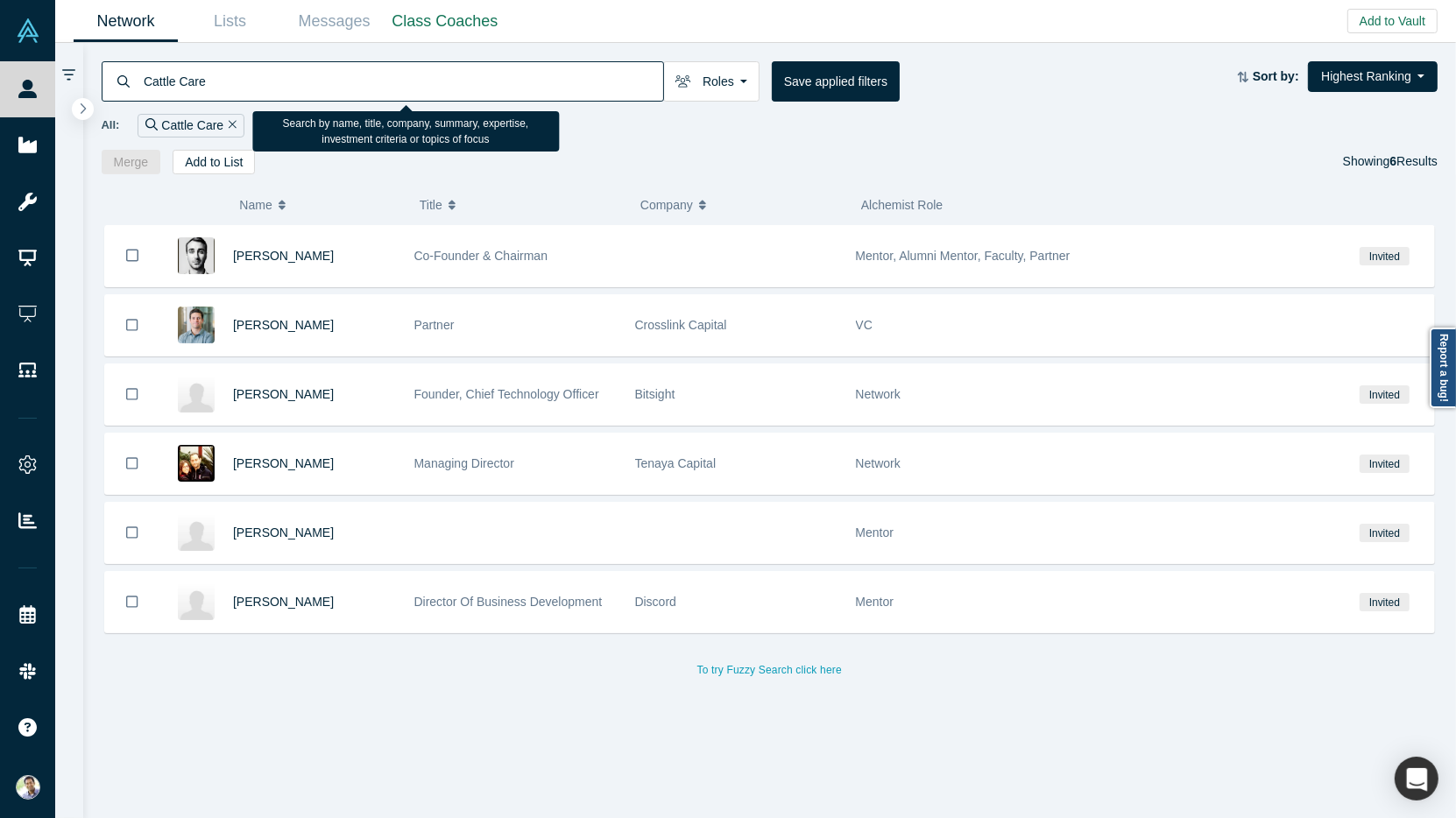
type input "Cattle Care"
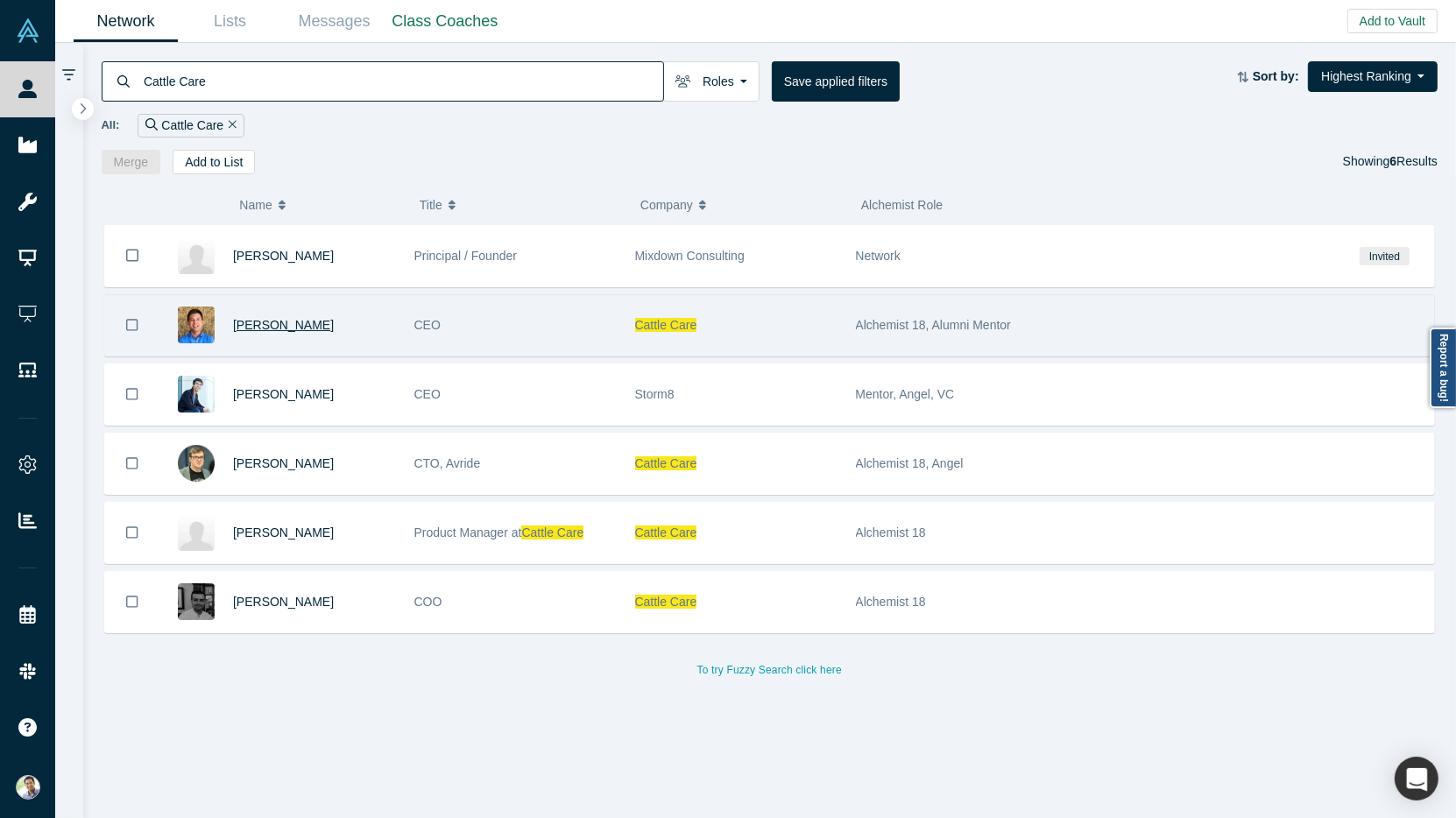
click at [243, 322] on span "[PERSON_NAME]" at bounding box center [283, 325] width 101 height 14
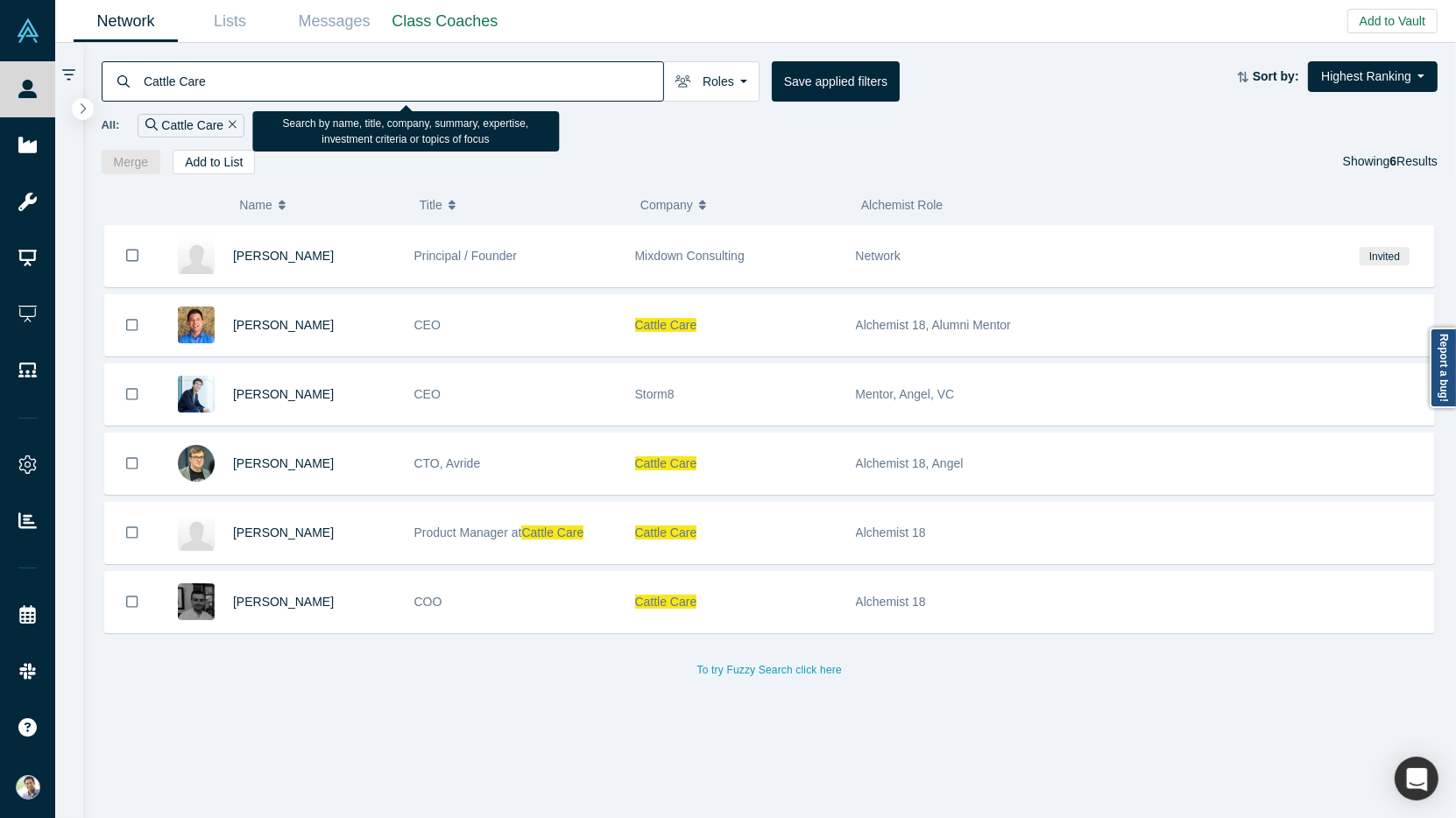
click at [202, 86] on input "Cattle Care" at bounding box center [402, 81] width 522 height 41
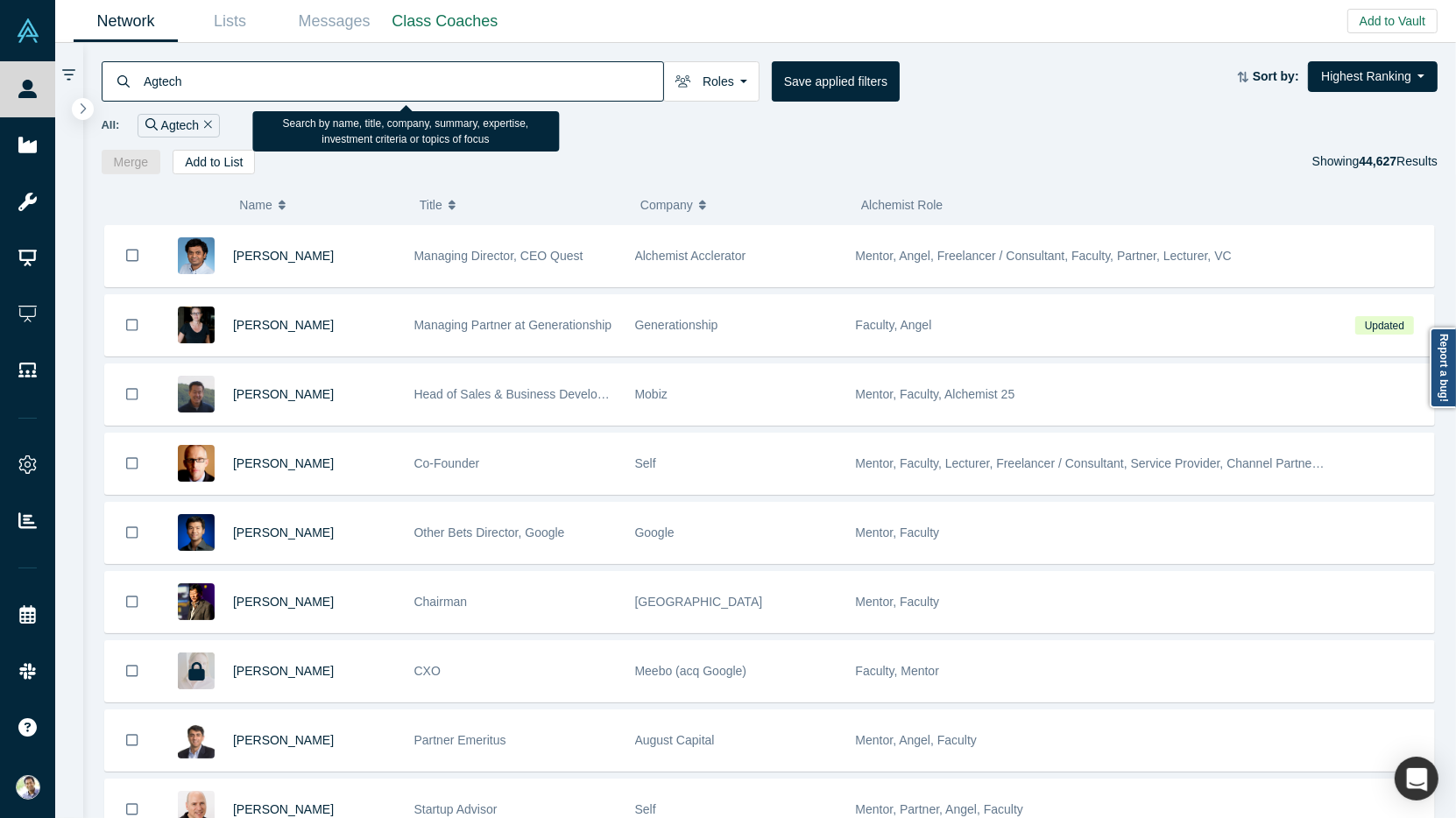
type input "Agtech"
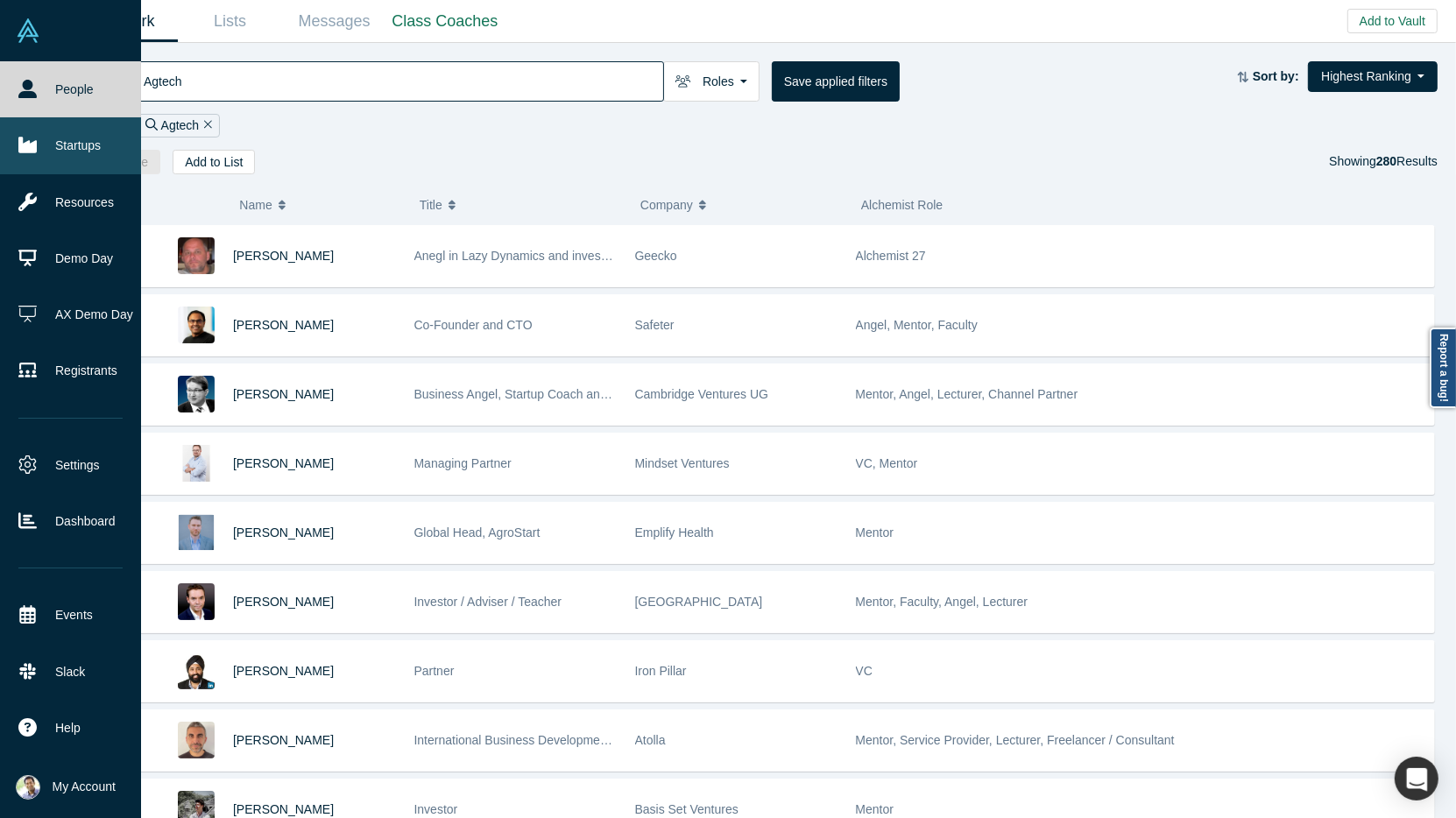
click at [47, 145] on link "Startups" at bounding box center [71, 146] width 141 height 56
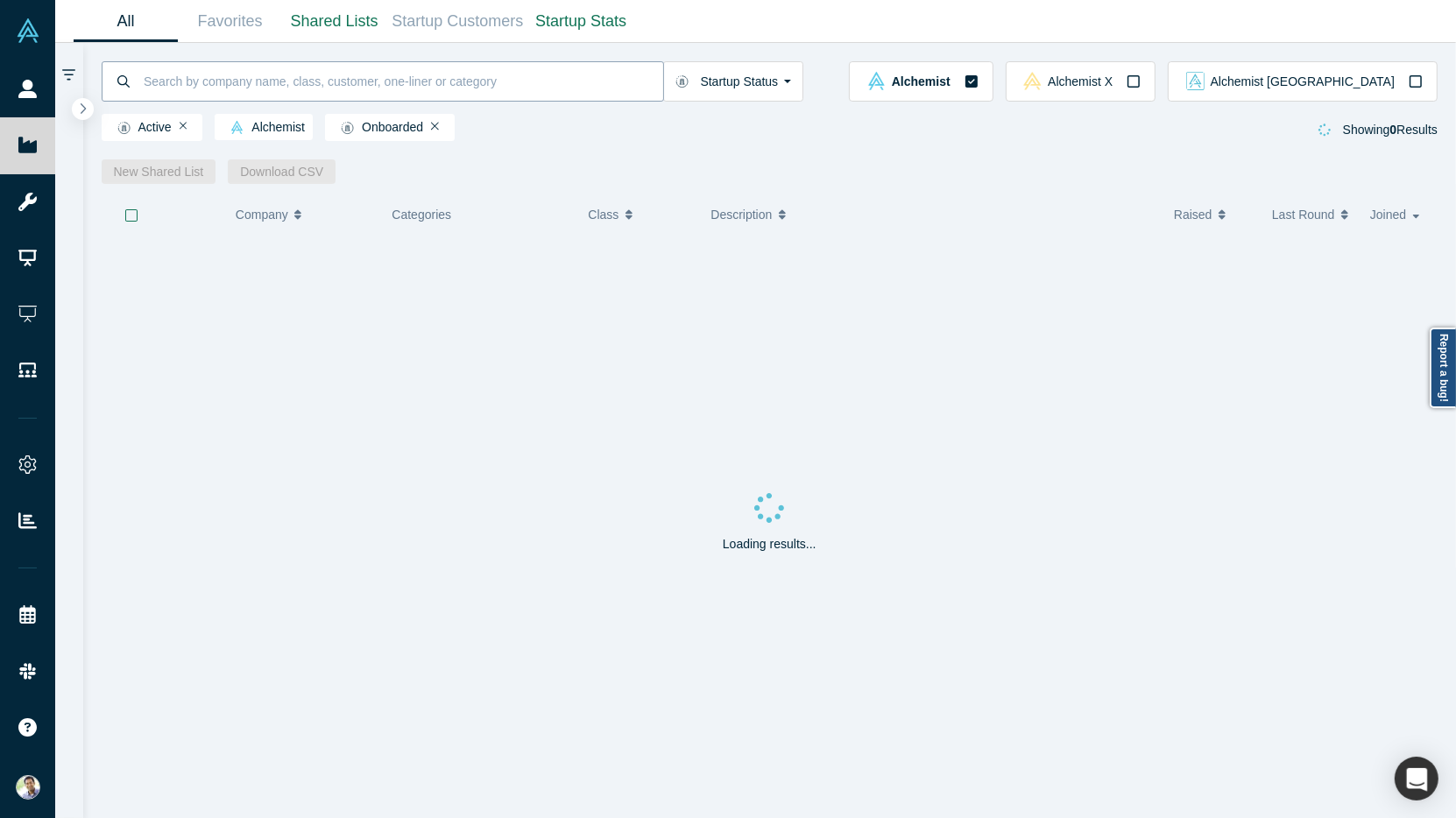
click at [236, 83] on input at bounding box center [402, 81] width 522 height 41
type input "Agtech"
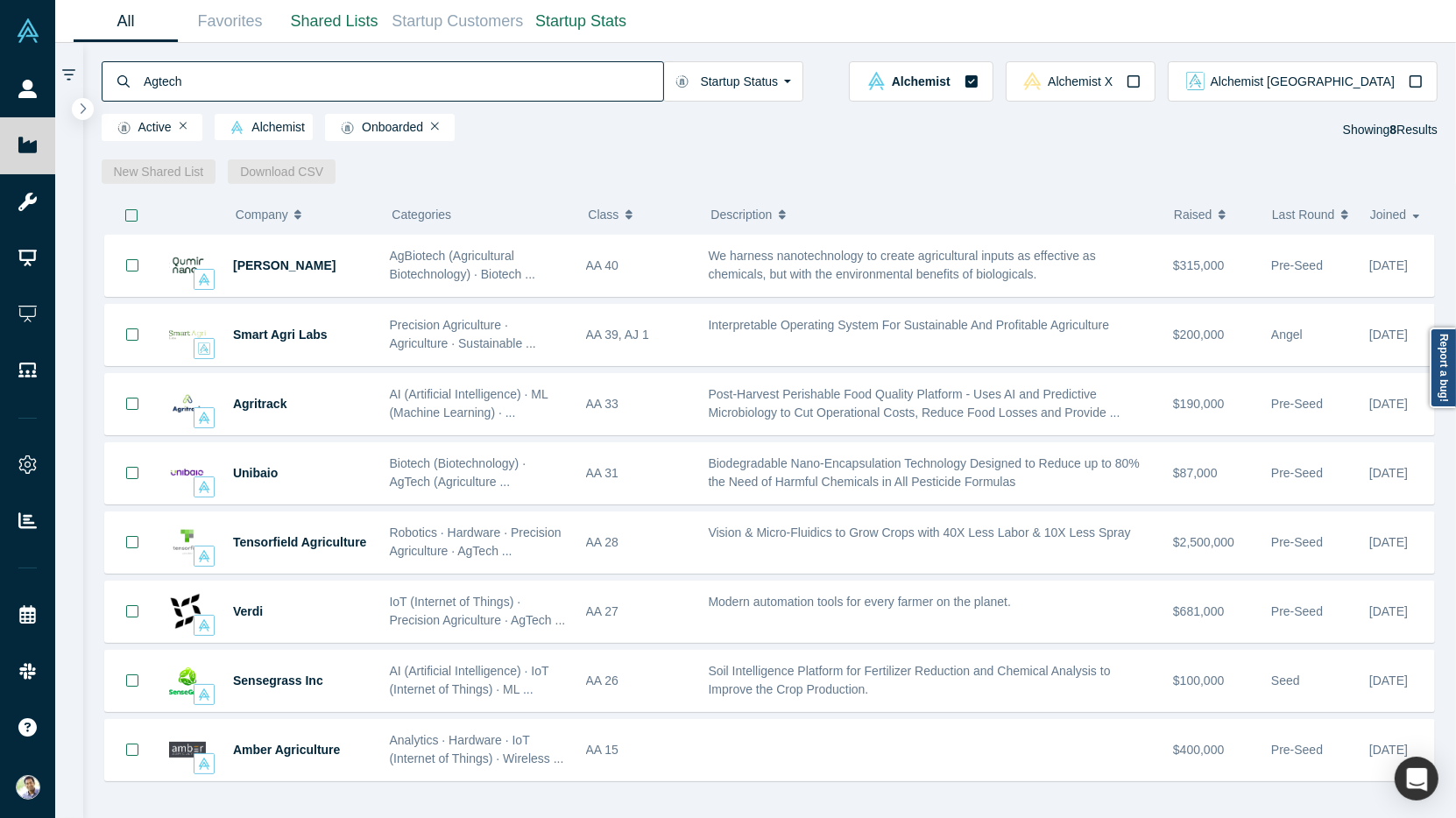
click at [1221, 215] on icon "button" at bounding box center [1222, 214] width 7 height 12
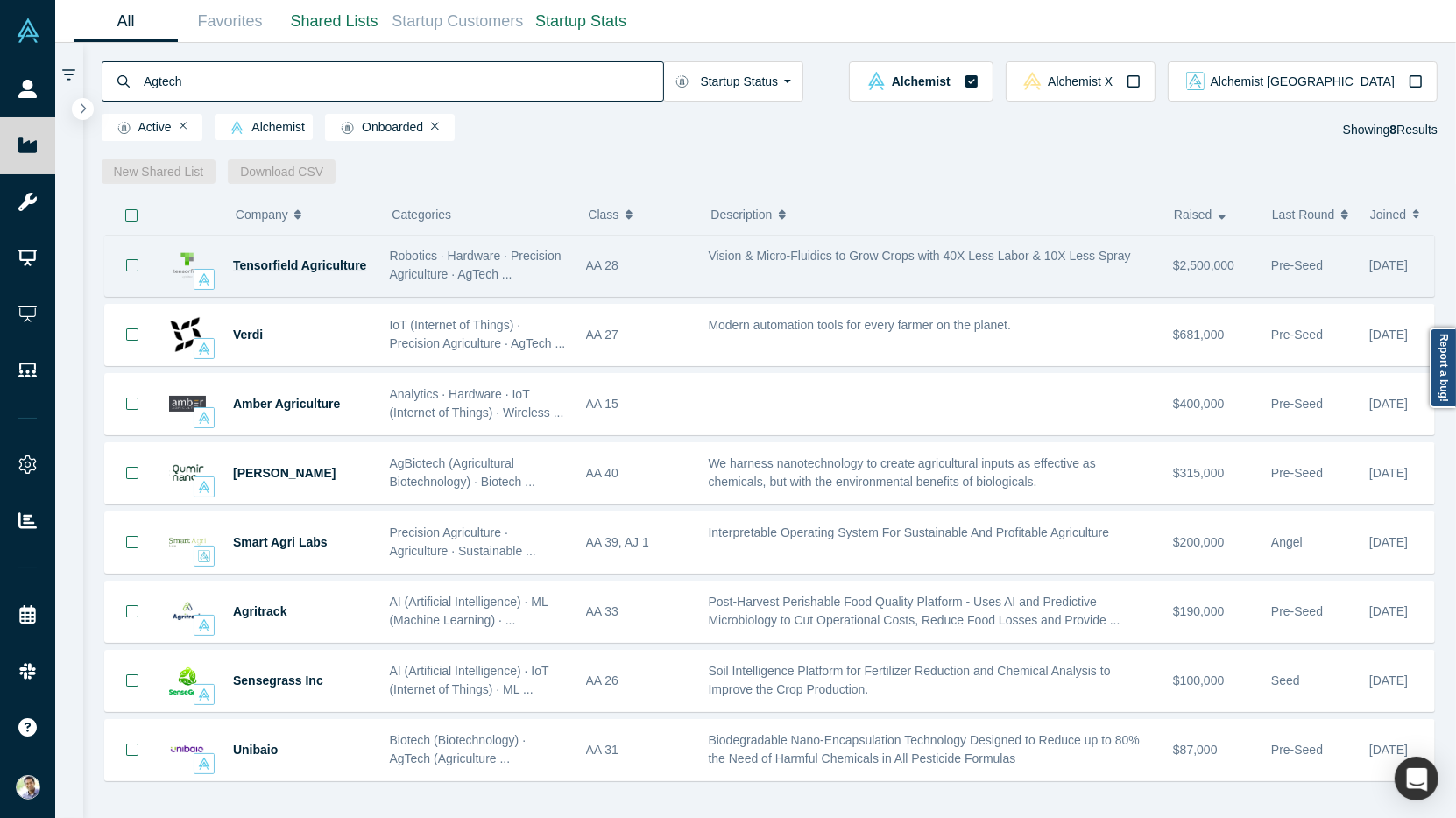
click at [302, 267] on span "Tensorfield Agriculture" at bounding box center [299, 266] width 133 height 14
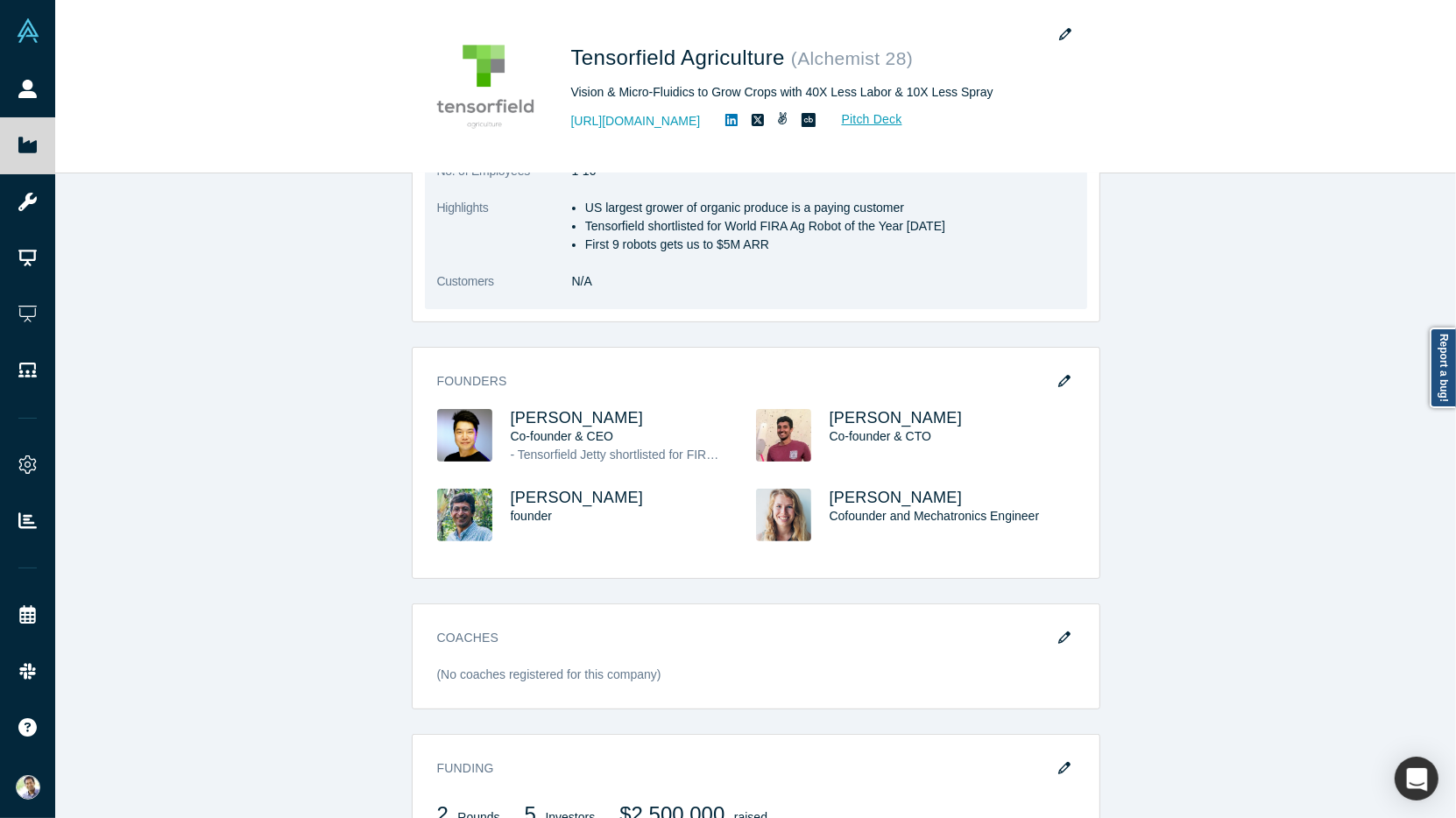
scroll to position [377, 0]
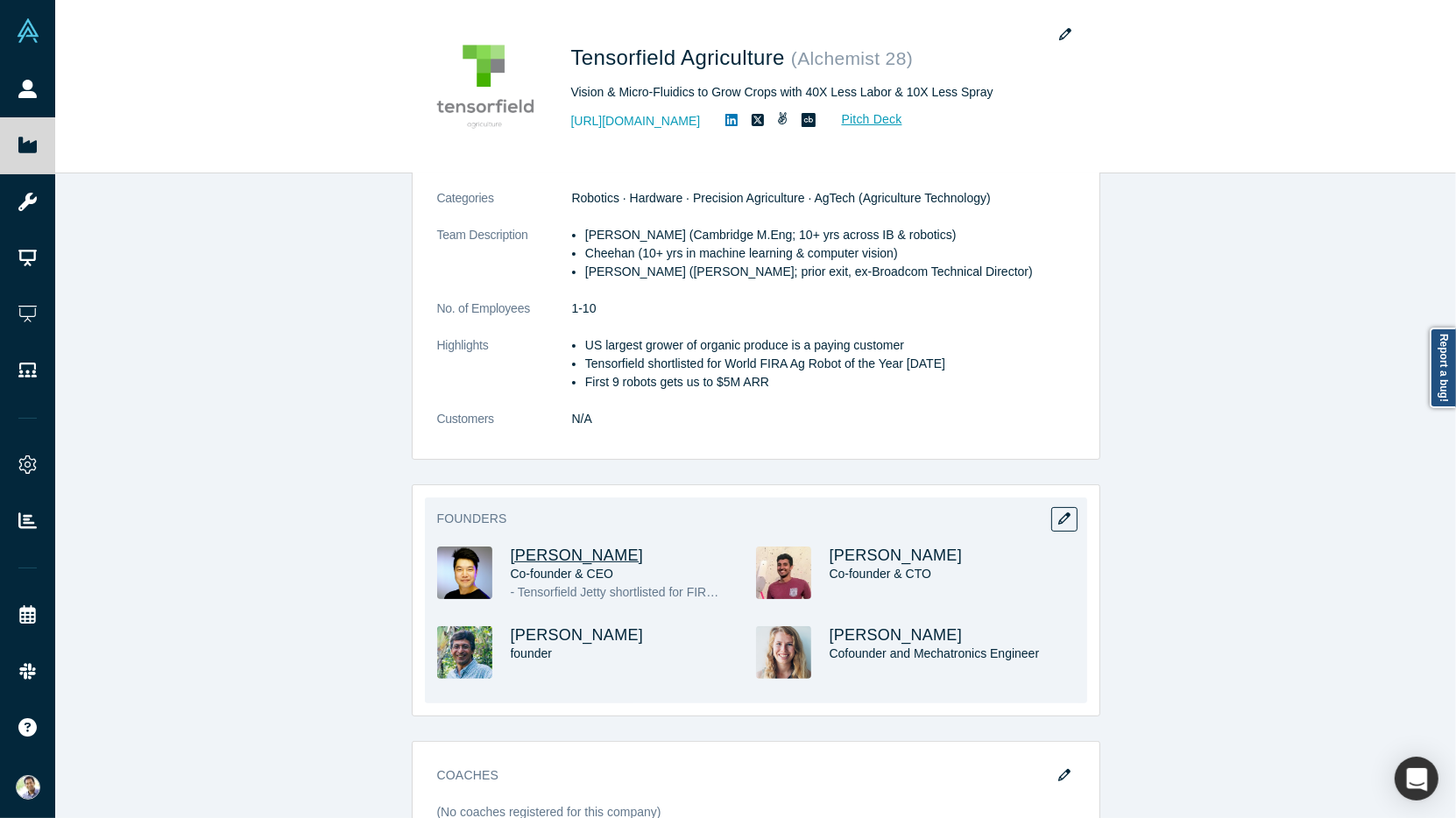
click at [555, 555] on span "[PERSON_NAME]" at bounding box center [577, 556] width 133 height 18
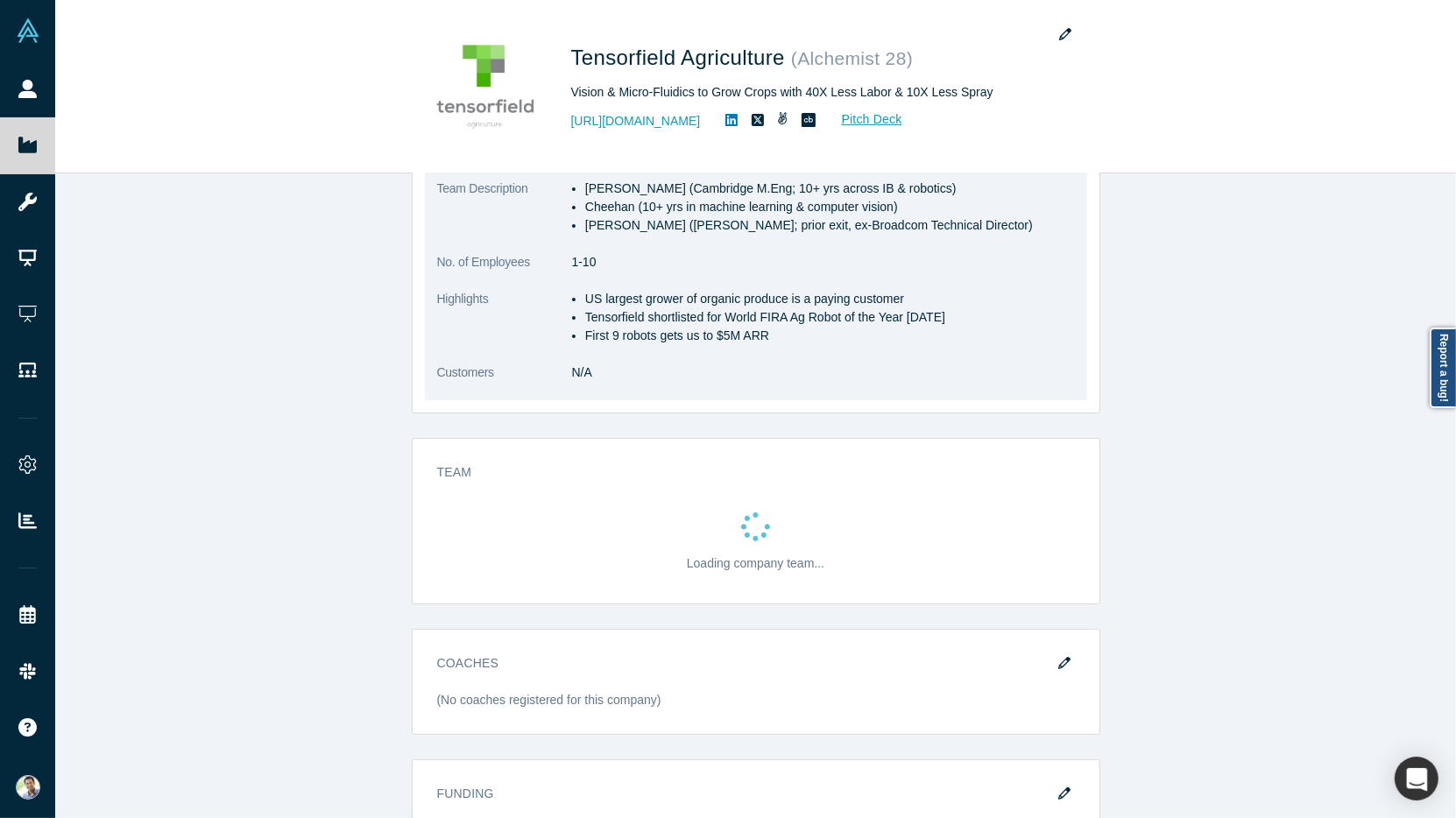
scroll to position [532, 0]
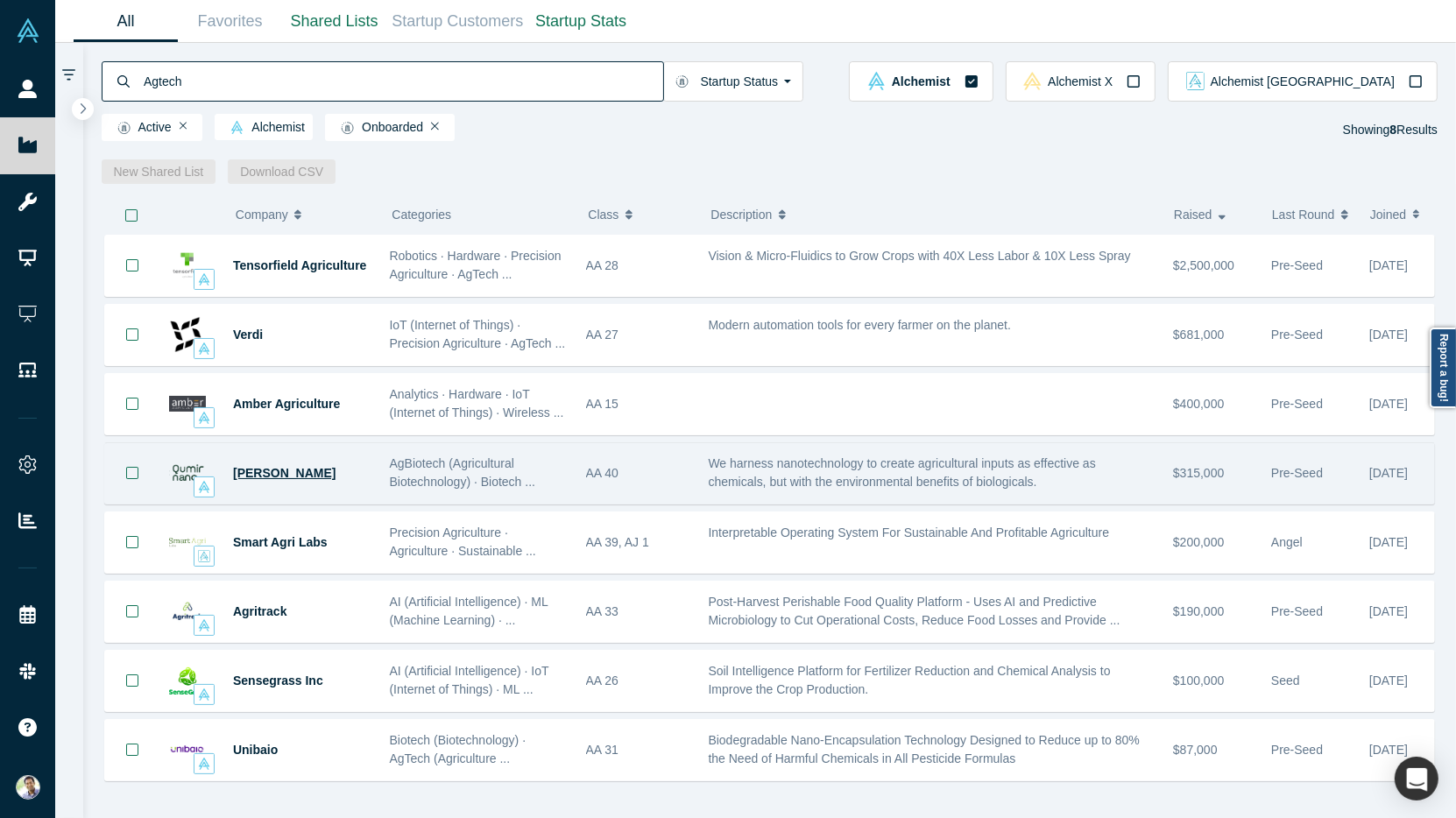
click at [274, 469] on span "[PERSON_NAME]" at bounding box center [284, 473] width 102 height 14
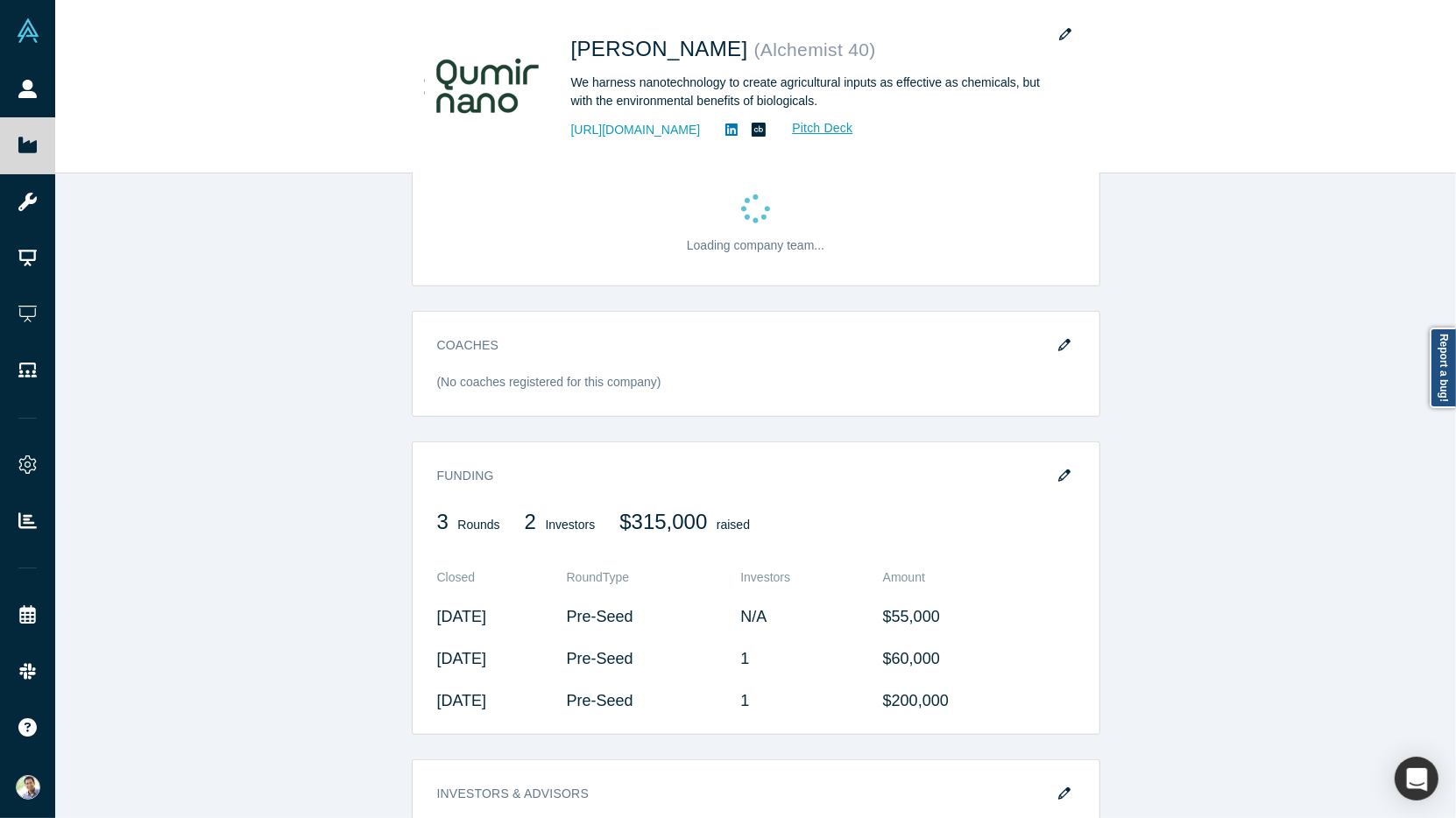
scroll to position [1108, 0]
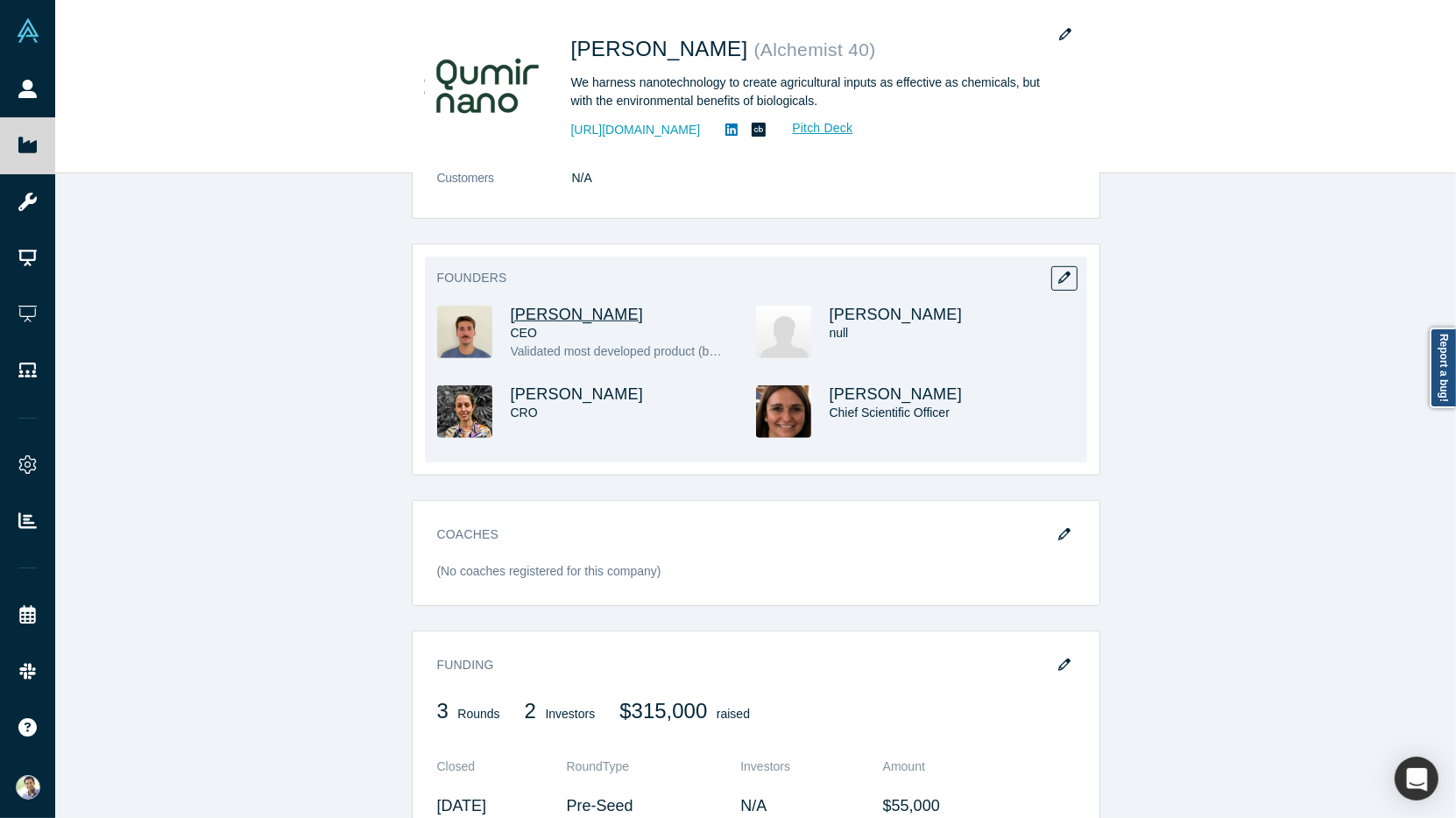
click at [560, 306] on span "[PERSON_NAME]" at bounding box center [577, 315] width 133 height 18
